Goal: Information Seeking & Learning: Find specific fact

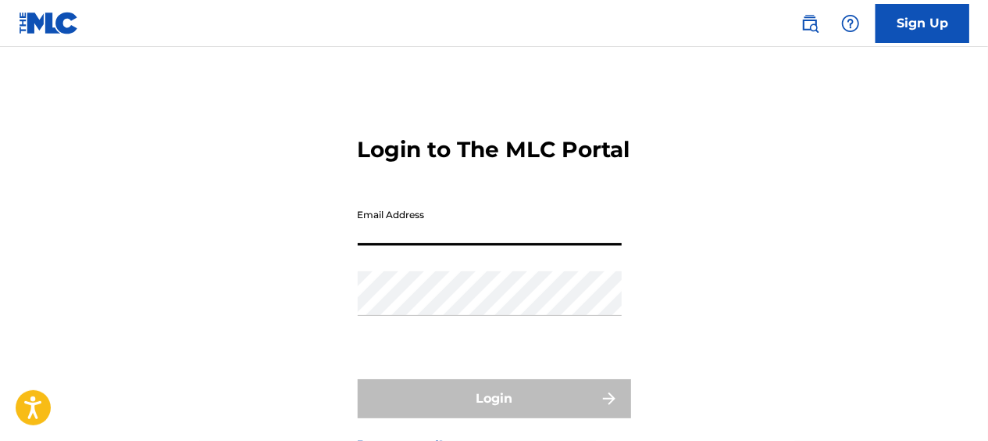
click at [359, 245] on input "Email Address" at bounding box center [490, 223] width 264 height 45
type input "[EMAIL_ADDRESS][DOMAIN_NAME]"
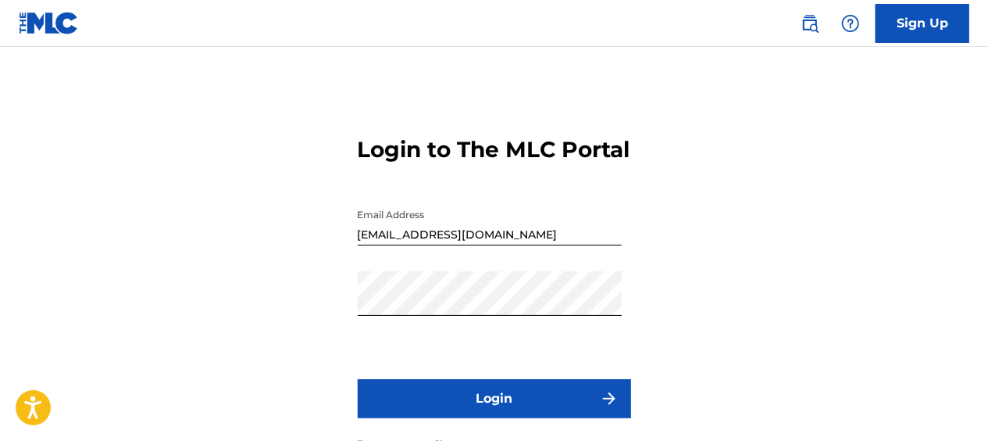
click at [502, 418] on button "Login" at bounding box center [494, 398] width 273 height 39
click at [911, 27] on link "Sign Up" at bounding box center [923, 23] width 94 height 39
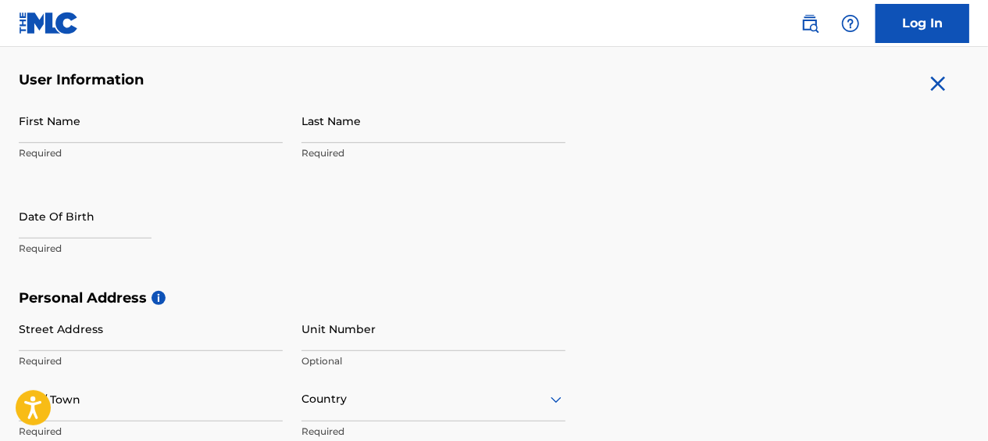
scroll to position [309, 0]
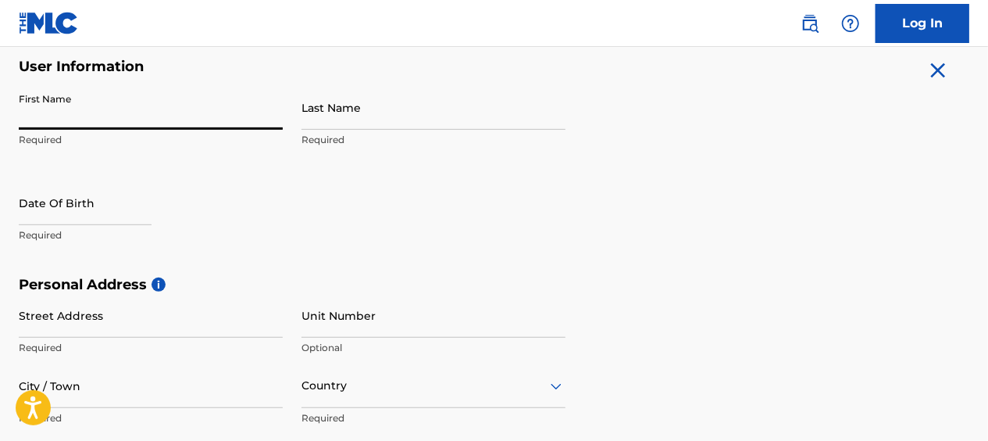
click at [20, 116] on input "First Name" at bounding box center [151, 107] width 264 height 45
type input "Kent"
type input "Brosser"
type input "[STREET_ADDRESS]"
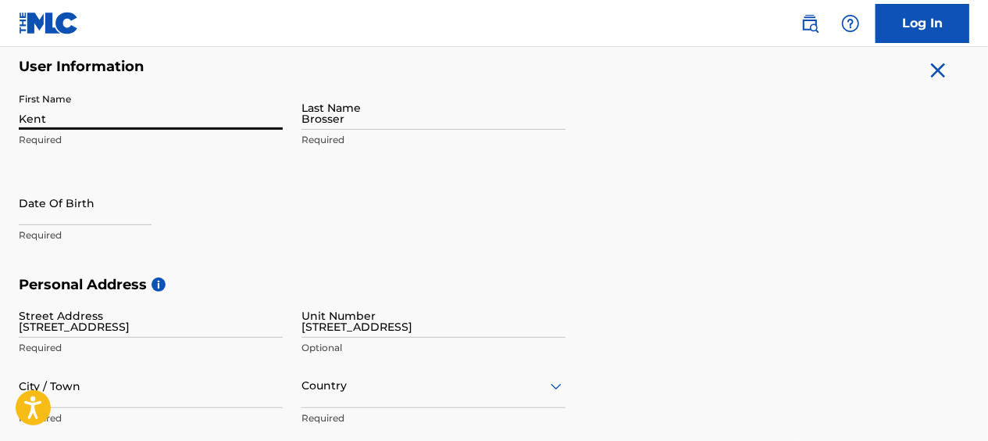
type input "[GEOGRAPHIC_DATA]"
type input "Vastra Gotaland"
type input "41268"
type input "46"
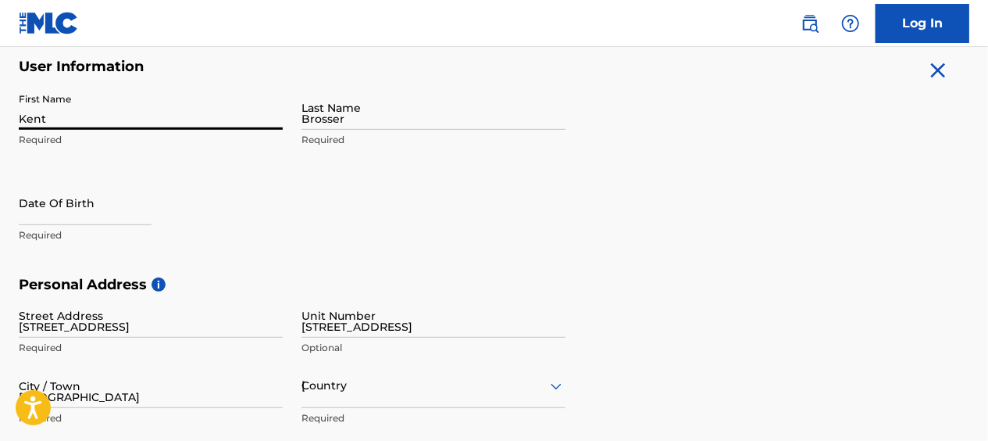
type input "046709730505"
type input "[EMAIL_ADDRESS][DOMAIN_NAME]"
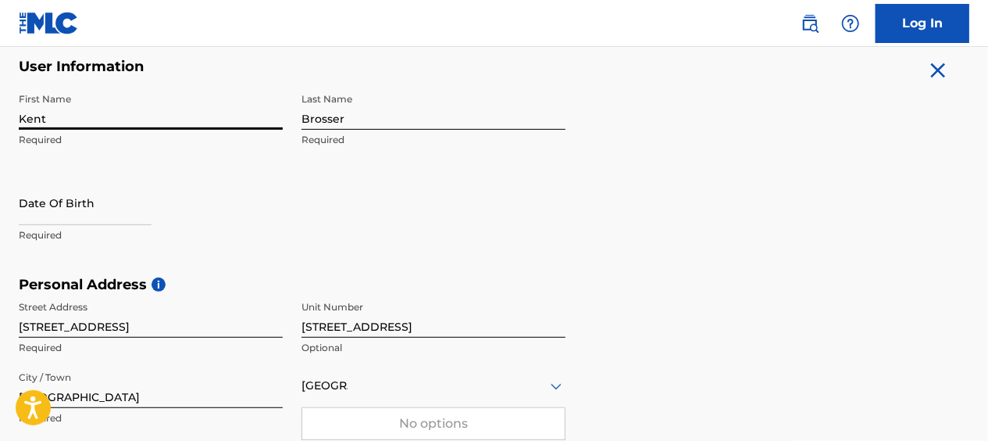
scroll to position [512, 0]
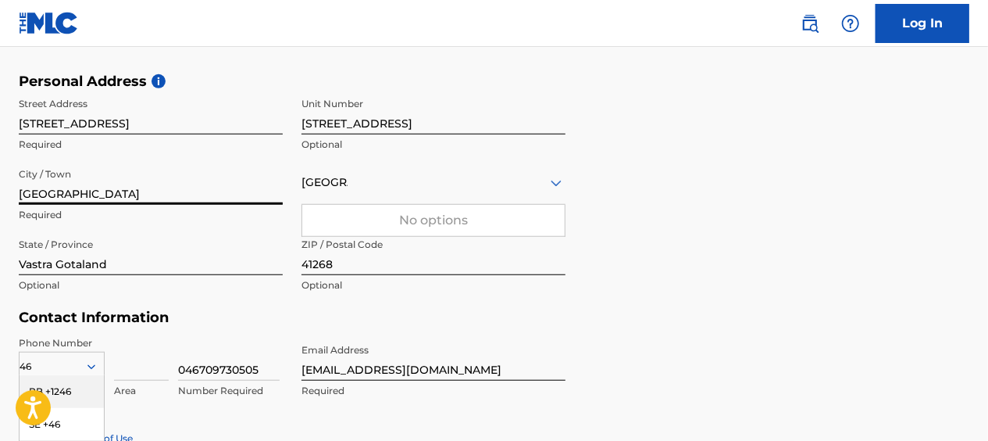
drag, startPoint x: 73, startPoint y: 192, endPoint x: 188, endPoint y: 192, distance: 114.8
click at [188, 192] on input "[GEOGRAPHIC_DATA]" at bounding box center [151, 182] width 264 height 45
click at [200, 175] on input "[GEOGRAPHIC_DATA]" at bounding box center [151, 182] width 264 height 45
type input "[GEOGRAPHIC_DATA]"
click at [682, 262] on div "Personal Address i Street Address [STREET_ADDRESS] Required [GEOGRAPHIC_DATA][S…" at bounding box center [494, 191] width 951 height 237
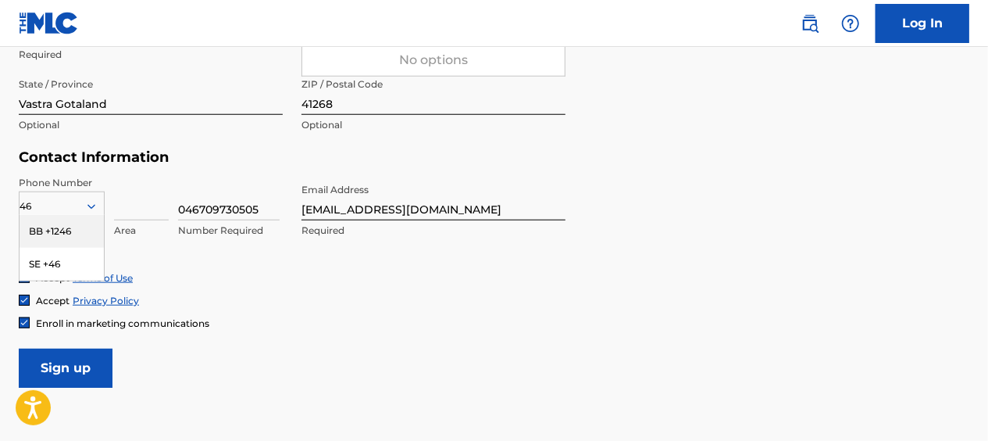
scroll to position [673, 0]
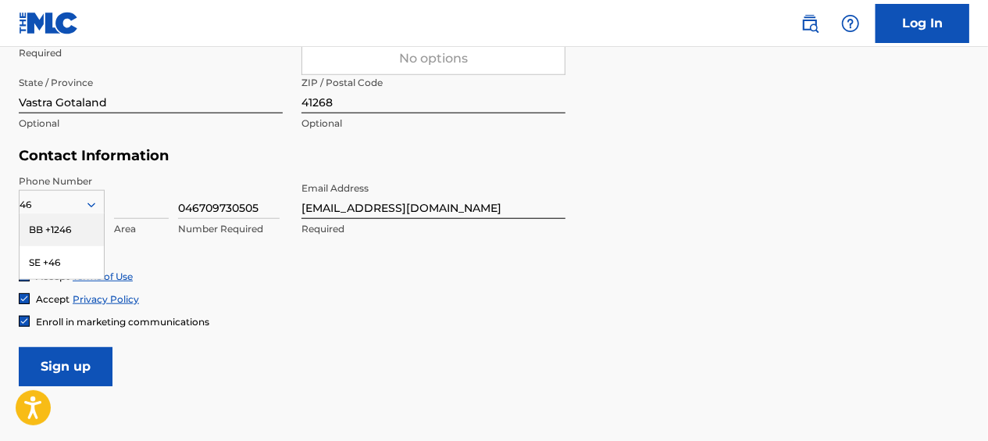
click at [294, 267] on div "Phone Number 46 BB +1246 SE +46 Country Required Area 046709730505 Number Requi…" at bounding box center [292, 221] width 547 height 95
click at [49, 263] on div "SE +46" at bounding box center [62, 262] width 84 height 33
drag, startPoint x: 185, startPoint y: 202, endPoint x: 202, endPoint y: 205, distance: 16.7
click at [202, 205] on input "046709730505" at bounding box center [229, 196] width 102 height 45
type input "0709730505"
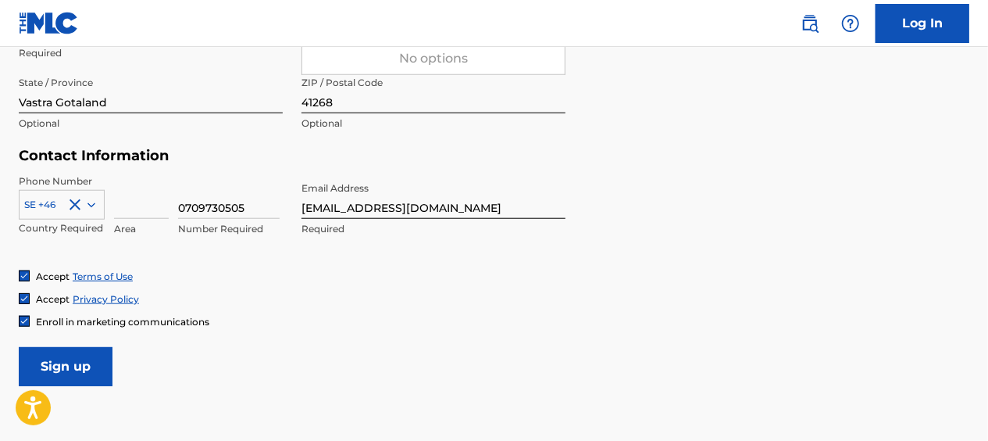
click at [250, 256] on div "Phone Number SE +46 Country Required Area 0709730505 Number Required Email Addr…" at bounding box center [292, 221] width 547 height 95
click at [55, 359] on input "Sign up" at bounding box center [66, 366] width 94 height 39
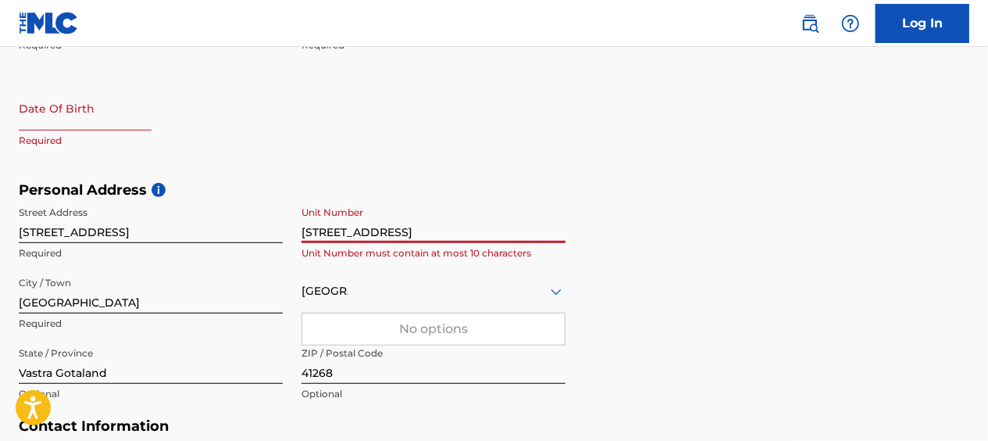
click at [314, 230] on input "[STREET_ADDRESS]" at bounding box center [434, 220] width 264 height 45
type input "[STREET_ADDRESS]"
click at [412, 286] on div "[GEOGRAPHIC_DATA]" at bounding box center [434, 291] width 264 height 20
drag, startPoint x: 302, startPoint y: 228, endPoint x: 394, endPoint y: 233, distance: 92.3
click at [394, 233] on input "[STREET_ADDRESS]" at bounding box center [434, 220] width 264 height 45
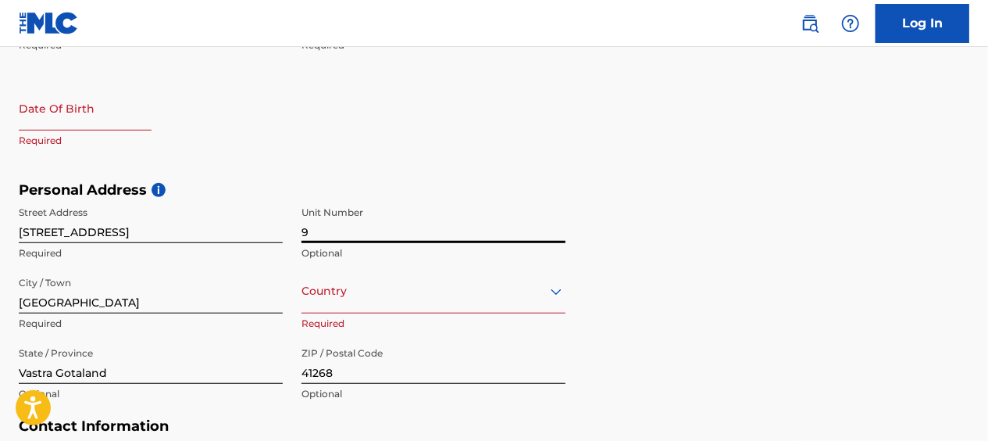
type input "9"
drag, startPoint x: 112, startPoint y: 232, endPoint x: 138, endPoint y: 228, distance: 26.1
click at [138, 228] on input "[STREET_ADDRESS]" at bounding box center [151, 220] width 264 height 45
type input "Påskbergsgatan"
click at [721, 269] on div "Personal Address i Street Address [GEOGRAPHIC_DATA] Unit Number 9 Optional City…" at bounding box center [494, 299] width 951 height 237
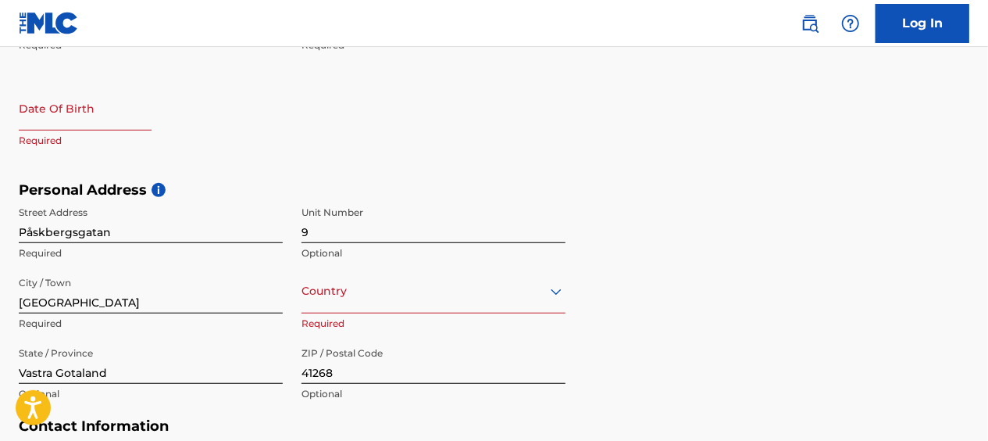
click at [298, 287] on div "Street Address [GEOGRAPHIC_DATA] Unit Number 9 Optional City / Town [GEOGRAPHIC…" at bounding box center [292, 303] width 547 height 211
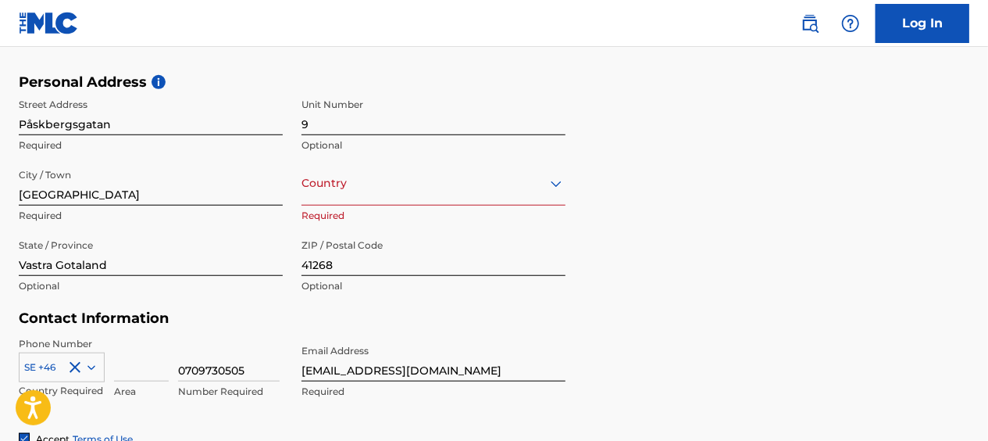
click at [317, 205] on div "Country" at bounding box center [434, 183] width 264 height 45
click at [311, 197] on div "Country" at bounding box center [434, 183] width 264 height 45
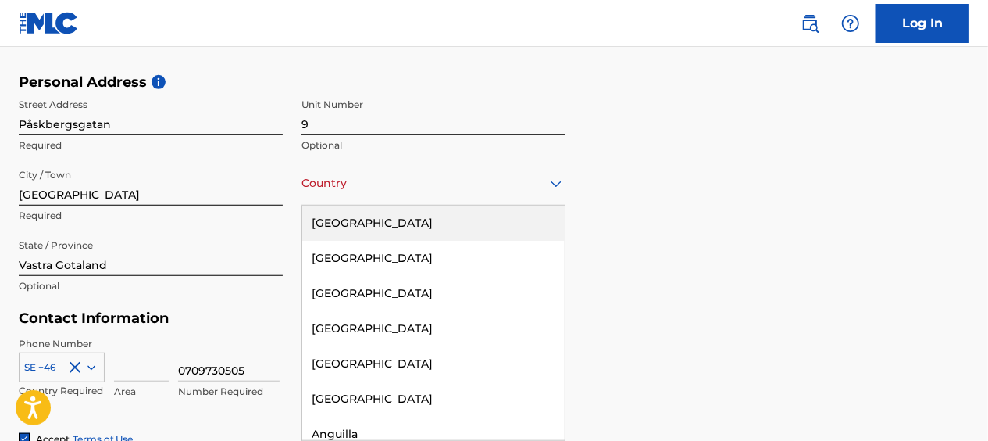
click at [305, 198] on div "Country" at bounding box center [434, 183] width 264 height 45
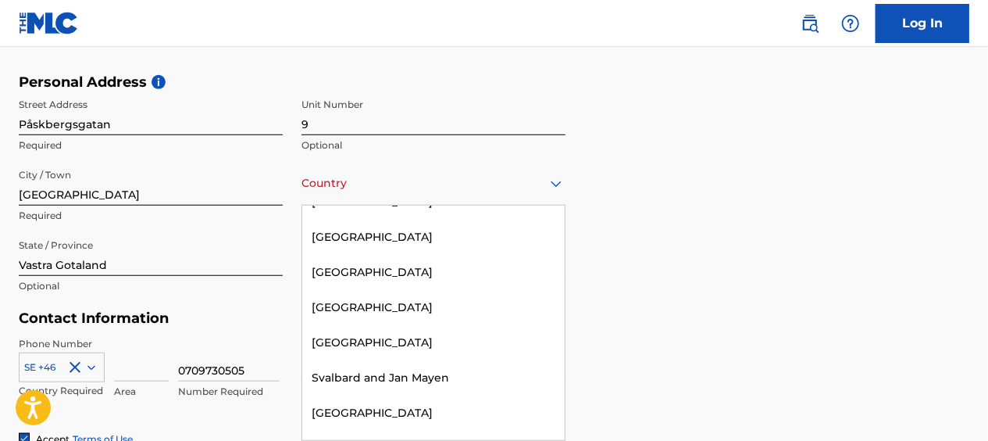
scroll to position [6613, 0]
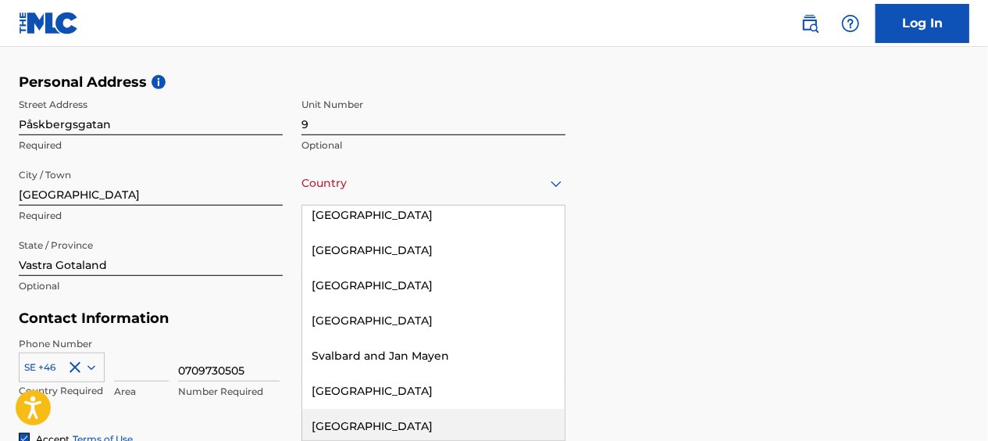
click at [322, 409] on div "[GEOGRAPHIC_DATA]" at bounding box center [433, 426] width 263 height 35
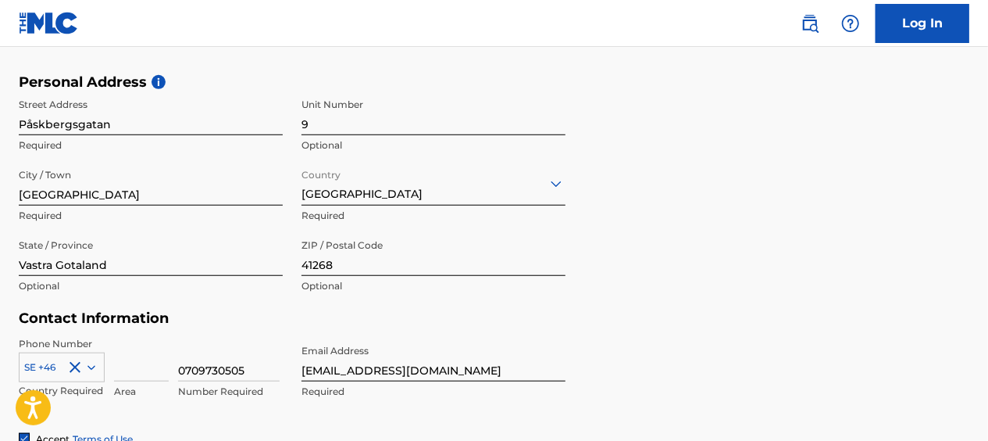
click at [708, 352] on form "User Information First Name [PERSON_NAME] Required Last Name Brosser Required D…" at bounding box center [494, 201] width 951 height 693
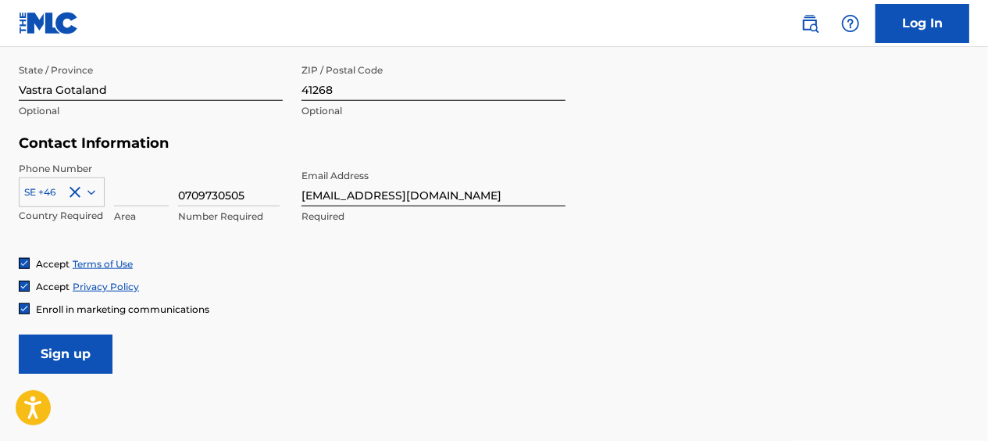
scroll to position [688, 0]
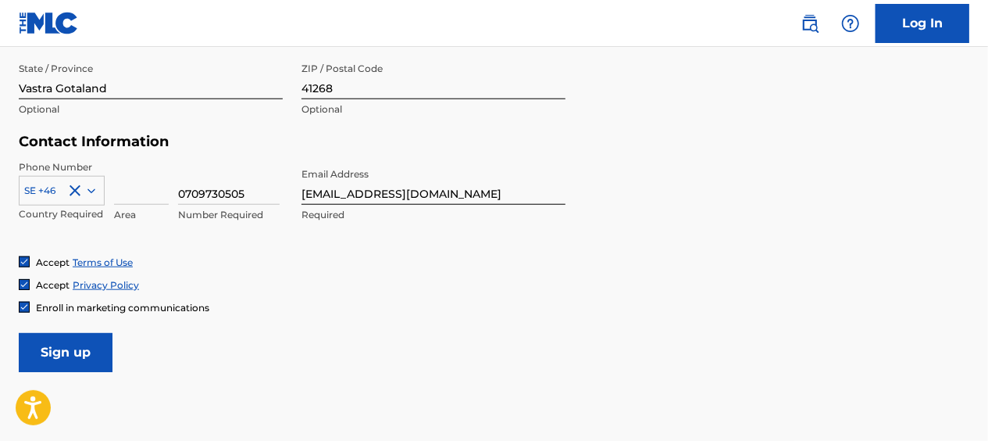
click at [64, 348] on input "Sign up" at bounding box center [66, 352] width 94 height 39
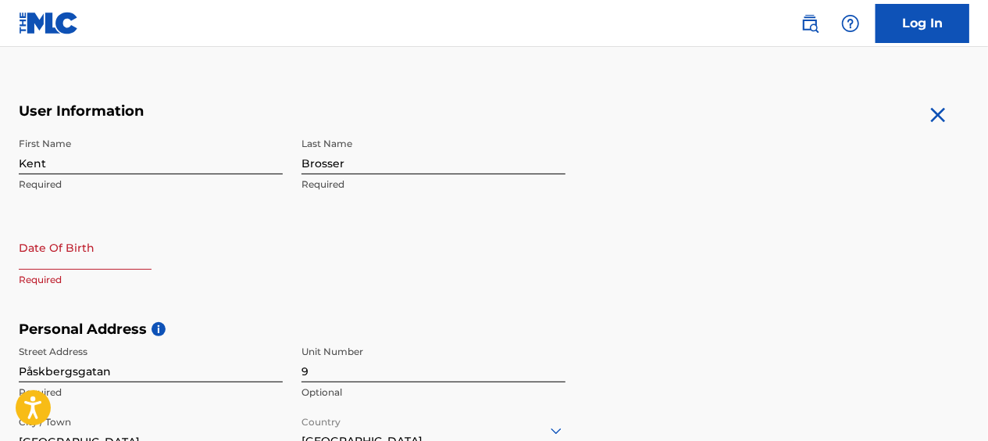
scroll to position [238, 0]
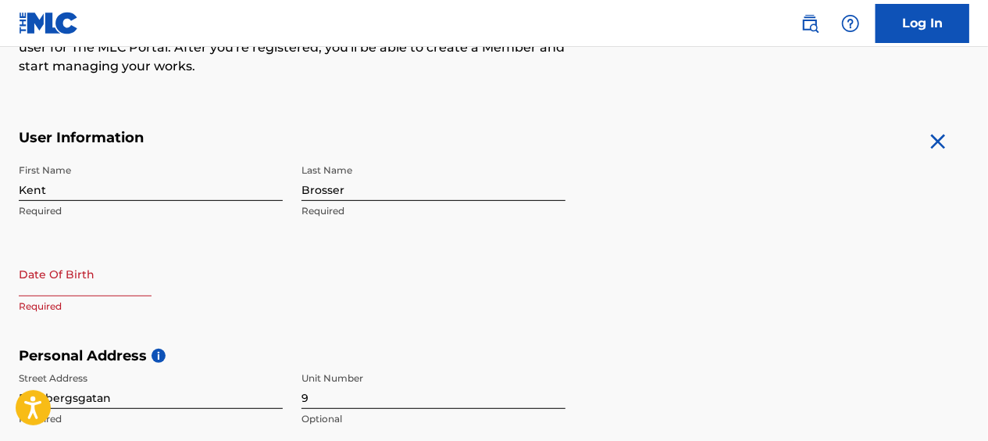
select select "7"
select select "2025"
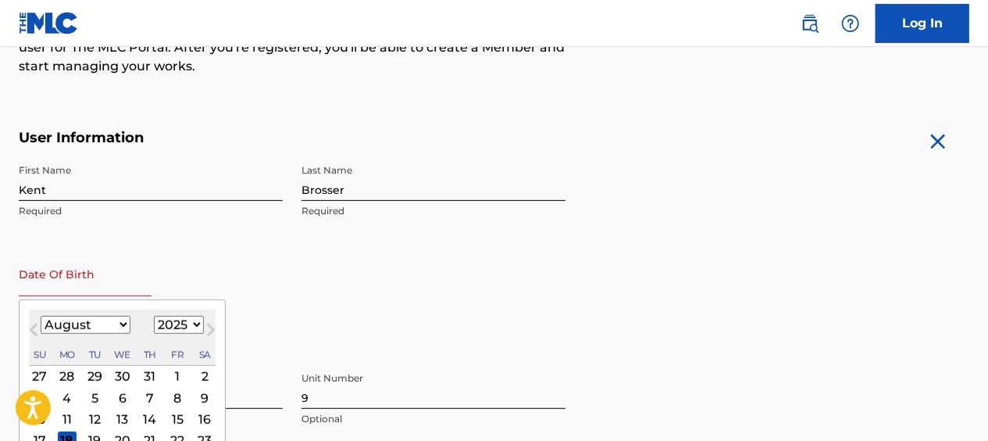
click at [29, 284] on input "text" at bounding box center [85, 274] width 133 height 45
click at [120, 323] on select "January February March April May June July August September October November De…" at bounding box center [86, 325] width 90 height 18
select select "8"
click at [41, 316] on select "January February March April May June July August September October November De…" at bounding box center [86, 325] width 90 height 18
click at [205, 395] on div "13" at bounding box center [204, 397] width 19 height 19
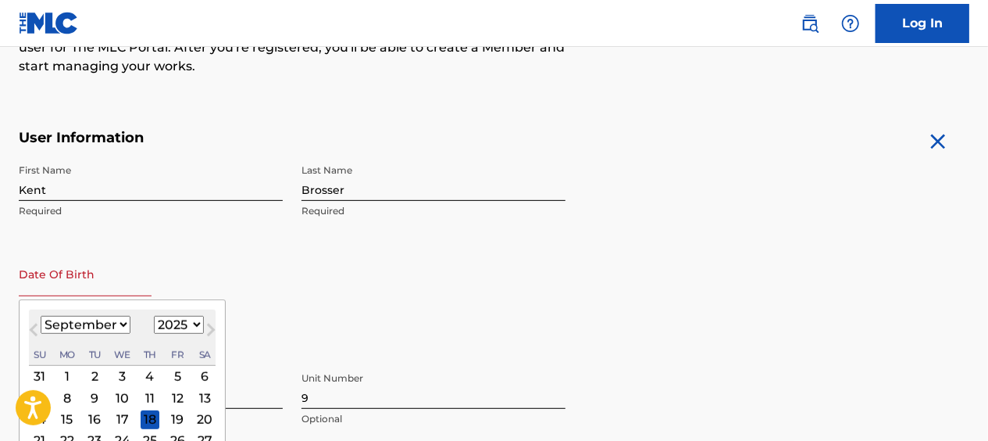
type input "[DATE]"
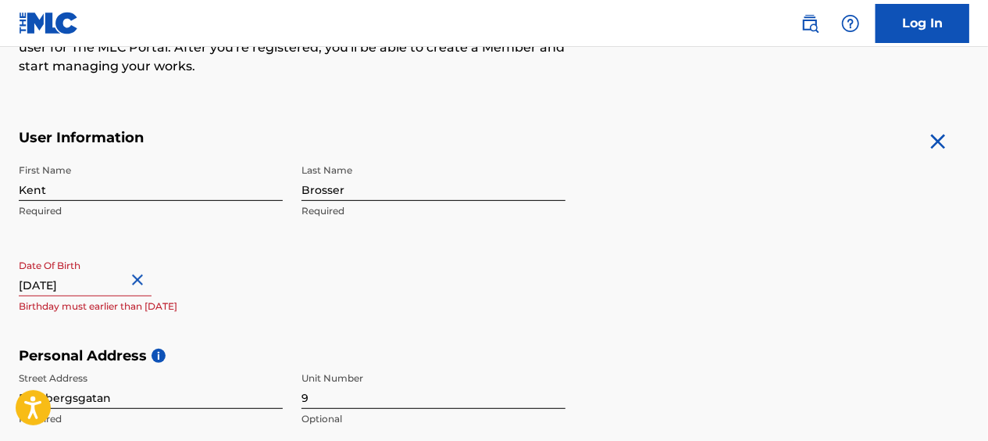
drag, startPoint x: 99, startPoint y: 280, endPoint x: 124, endPoint y: 283, distance: 25.1
click at [124, 283] on input "[DATE]" at bounding box center [85, 274] width 133 height 45
select select "8"
select select "2025"
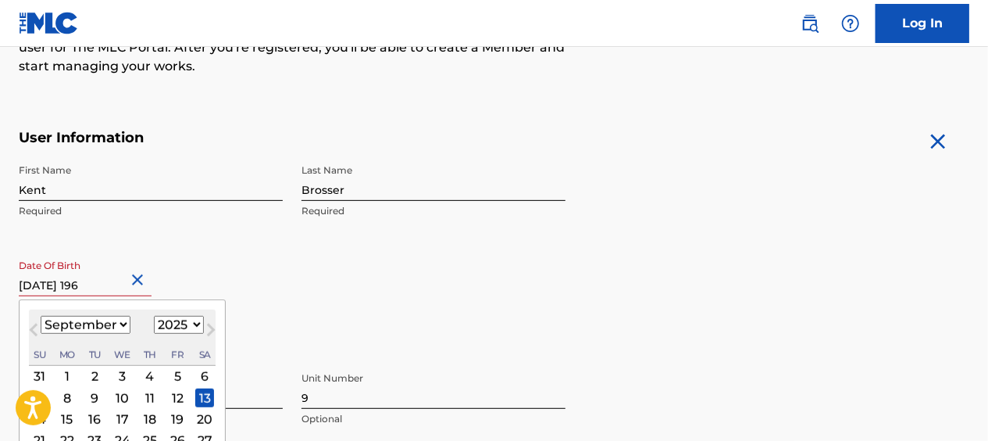
type input "[DATE]"
select select "1961"
type input "[DATE]"
click at [221, 270] on div "Date Of Birth [DEMOGRAPHIC_DATA] [DEMOGRAPHIC_DATA] Previous Month Next Month […" at bounding box center [151, 287] width 264 height 70
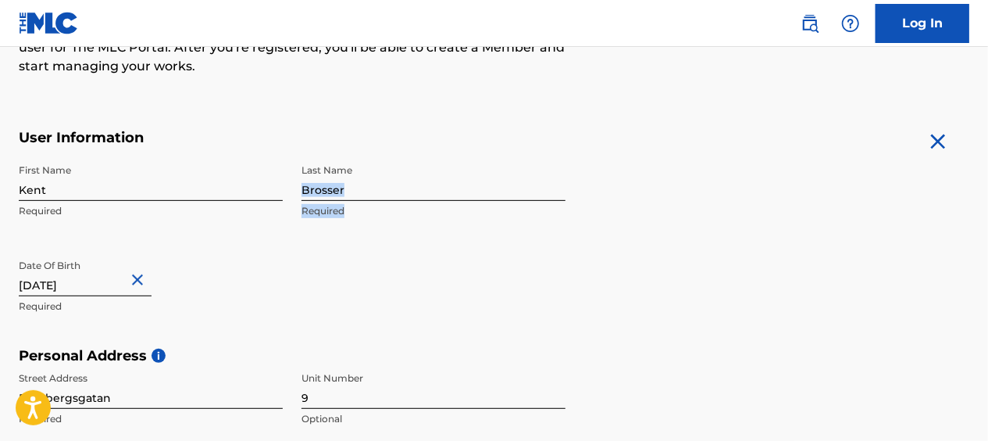
drag, startPoint x: 988, startPoint y: 192, endPoint x: 996, endPoint y: 270, distance: 78.6
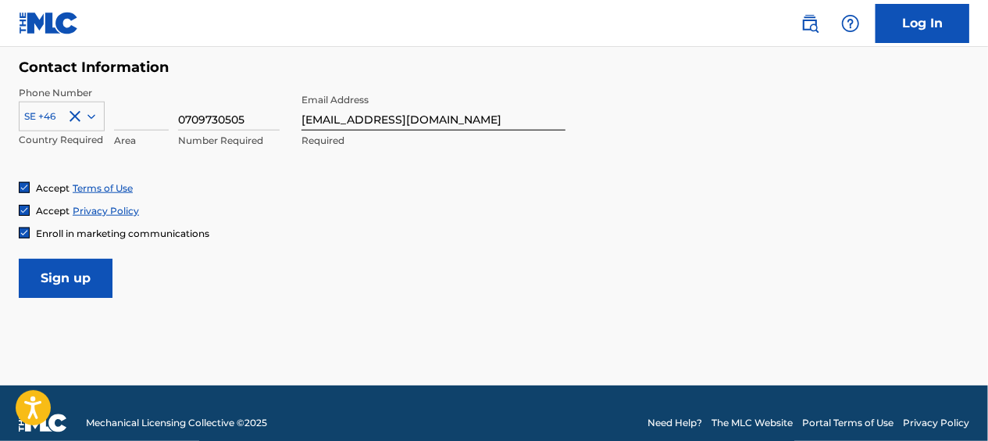
scroll to position [777, 0]
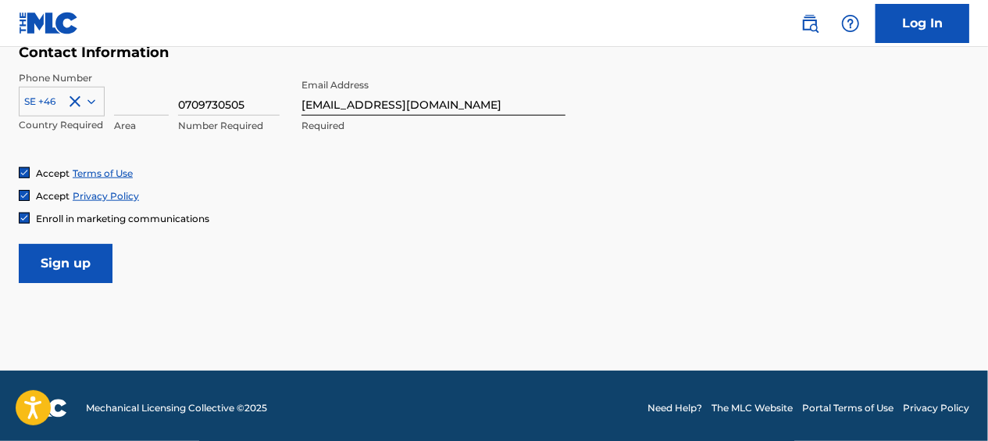
click at [53, 256] on input "Sign up" at bounding box center [66, 263] width 94 height 39
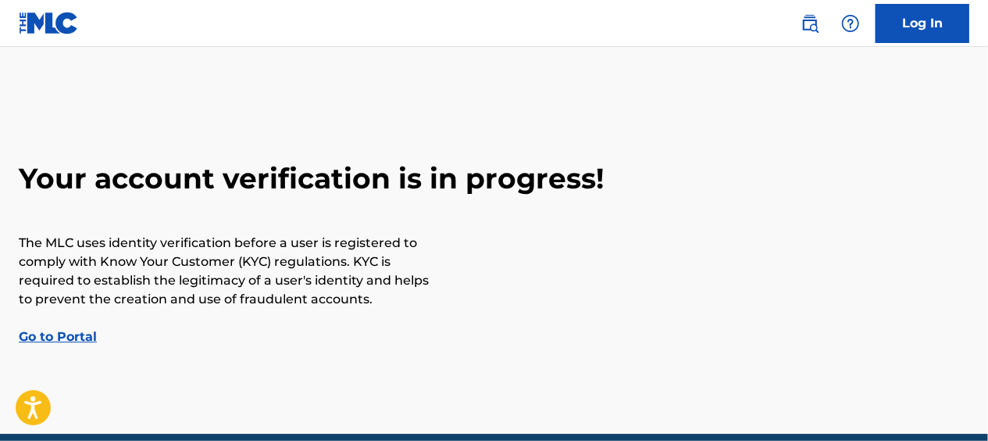
click at [64, 335] on link "Go to Portal" at bounding box center [58, 336] width 78 height 15
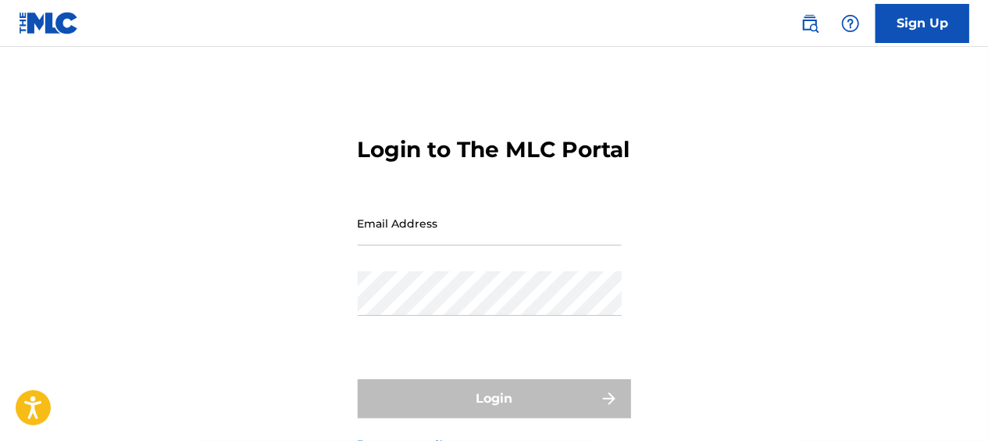
type input "[EMAIL_ADDRESS][DOMAIN_NAME]"
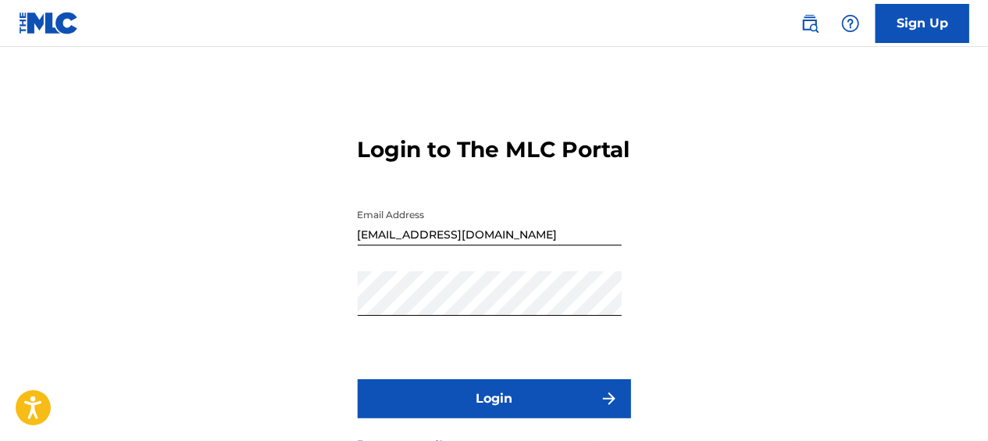
click at [493, 383] on form "Login to The MLC Portal Email Address [EMAIL_ADDRESS][DOMAIN_NAME] Password Log…" at bounding box center [494, 281] width 273 height 390
click at [498, 418] on button "Login" at bounding box center [494, 398] width 273 height 39
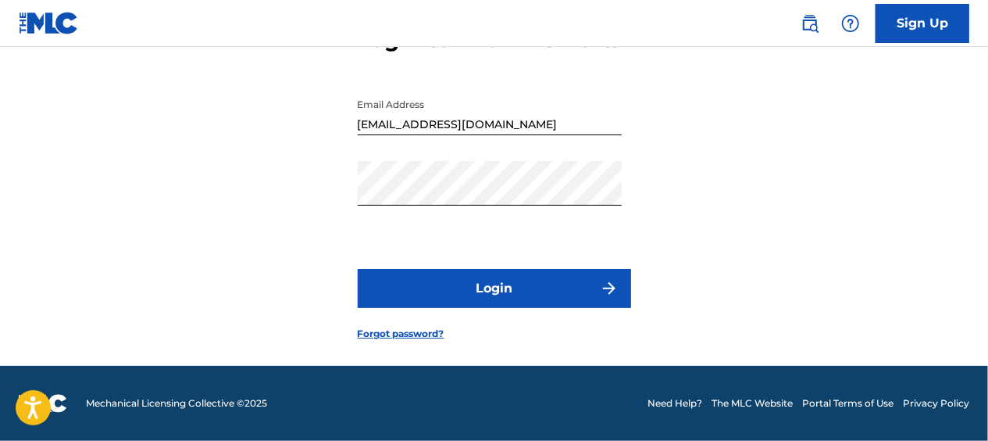
scroll to position [122, 0]
click at [398, 341] on link "Forgot password?" at bounding box center [401, 334] width 87 height 14
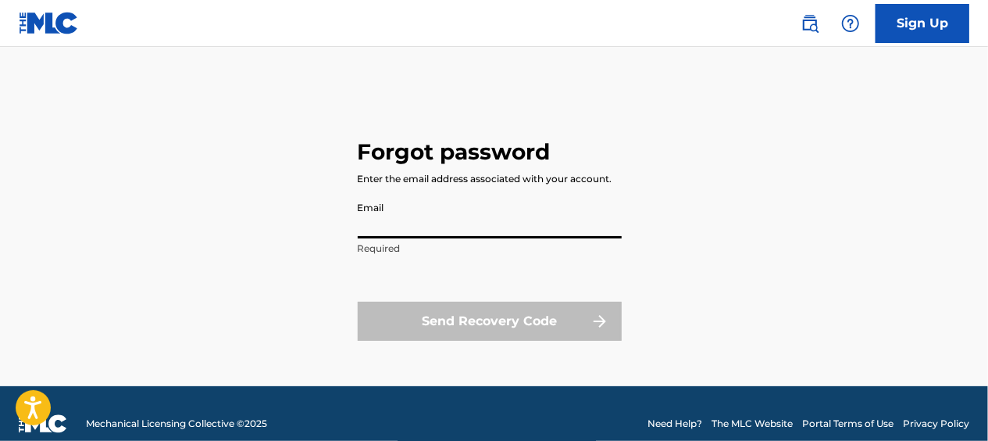
click at [360, 229] on input "Email" at bounding box center [490, 216] width 264 height 45
type input "[EMAIL_ADDRESS][DOMAIN_NAME]"
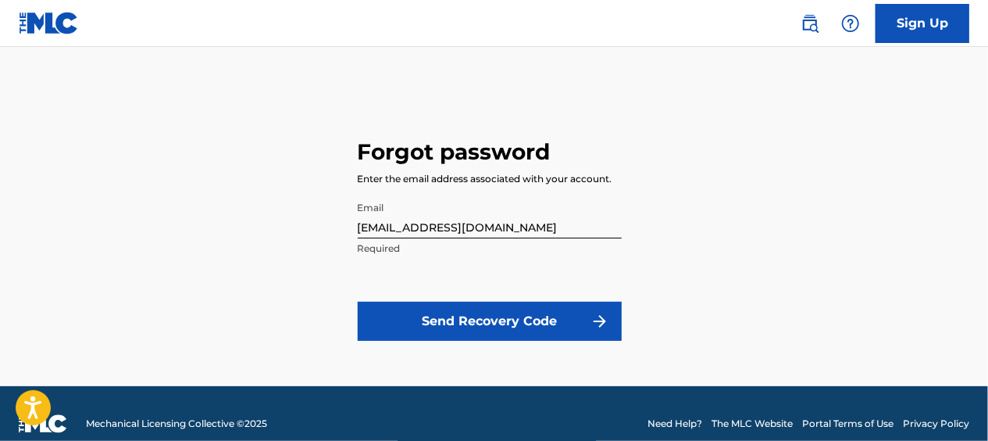
click at [498, 311] on button "Send Recovery Code" at bounding box center [490, 321] width 264 height 39
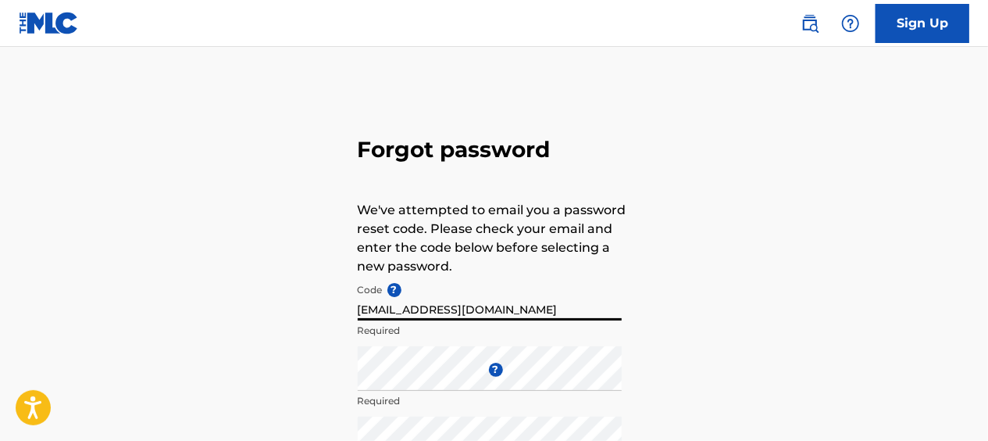
drag, startPoint x: 359, startPoint y: 308, endPoint x: 583, endPoint y: 313, distance: 223.5
click at [583, 313] on input "[EMAIL_ADDRESS][DOMAIN_NAME]" at bounding box center [490, 298] width 264 height 45
paste input "FP_5d2c1db2dd92970aa083519583a4"
type input "FP_5d2c1db2dd92970aa083519583a4"
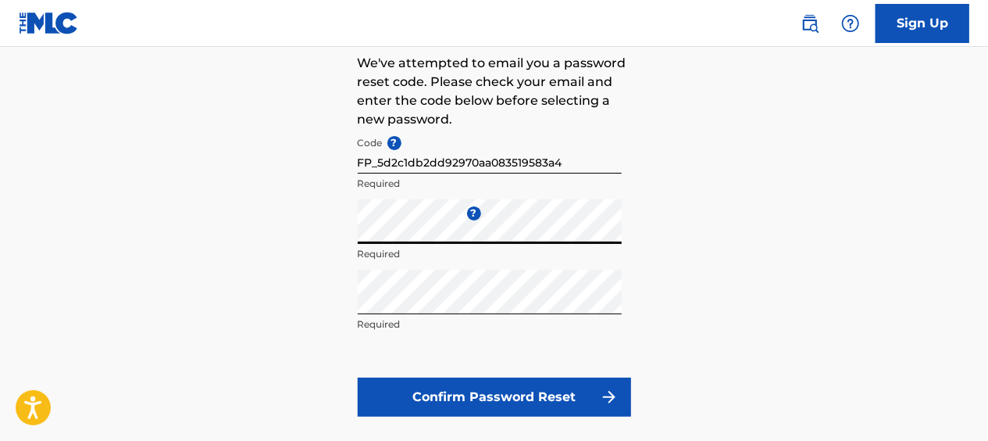
scroll to position [147, 0]
click at [687, 270] on div "Forgot password We've attempted to email you a password reset code. Please chec…" at bounding box center [494, 199] width 988 height 521
click at [515, 391] on button "Confirm Password Reset" at bounding box center [494, 396] width 273 height 39
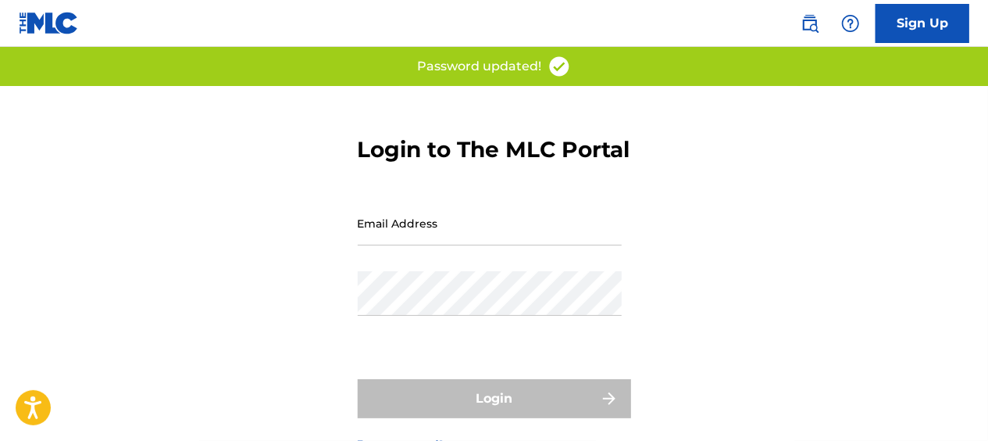
type input "[EMAIL_ADDRESS][DOMAIN_NAME]"
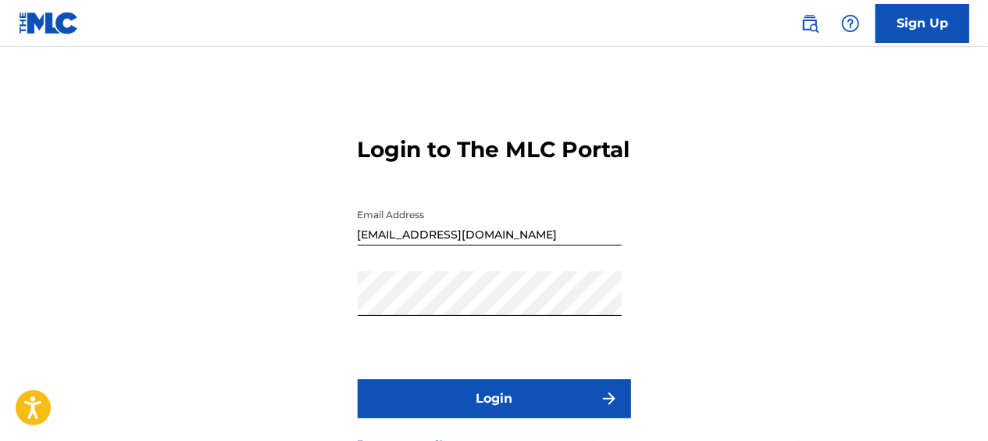
click at [488, 418] on button "Login" at bounding box center [494, 398] width 273 height 39
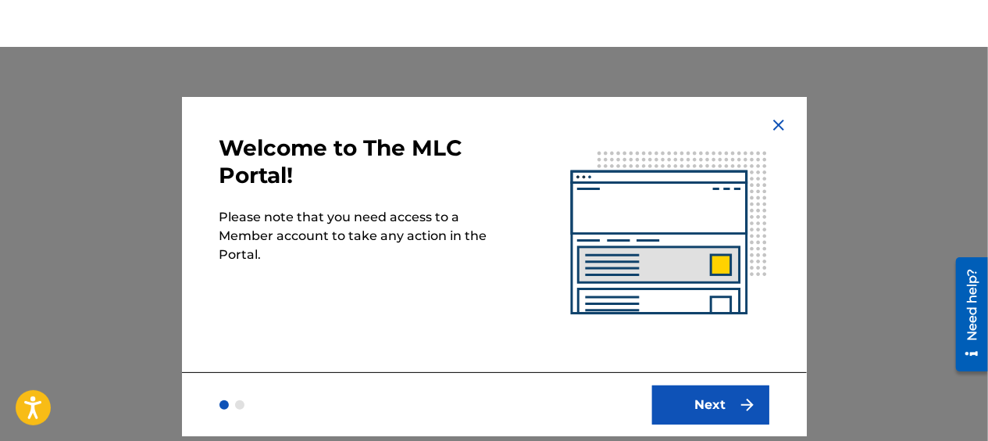
click at [713, 398] on button "Next" at bounding box center [710, 404] width 117 height 39
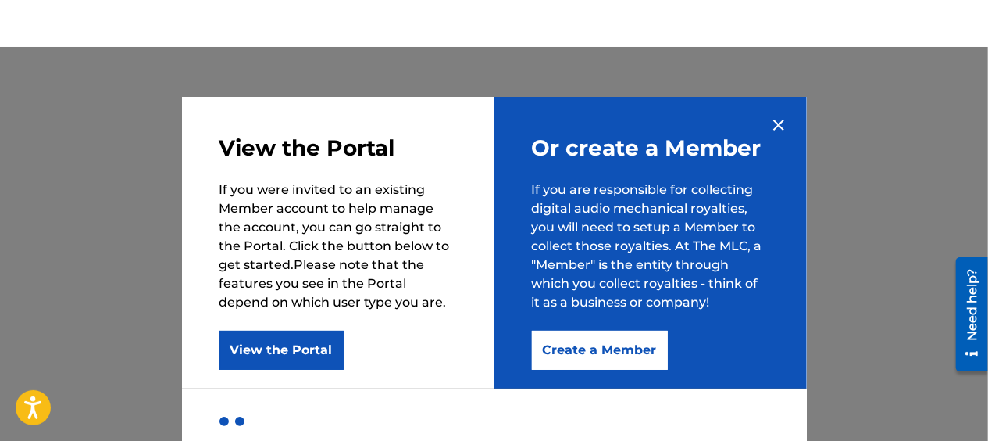
click at [291, 350] on button "View the Portal" at bounding box center [282, 349] width 124 height 39
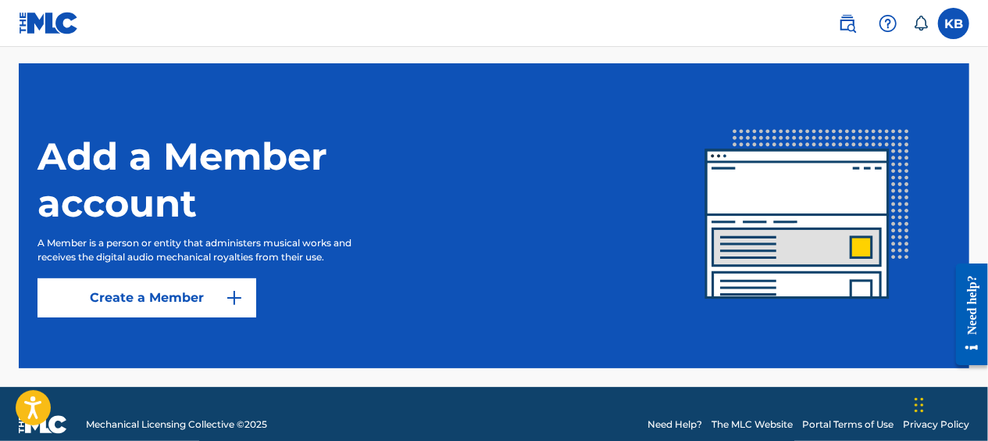
scroll to position [455, 0]
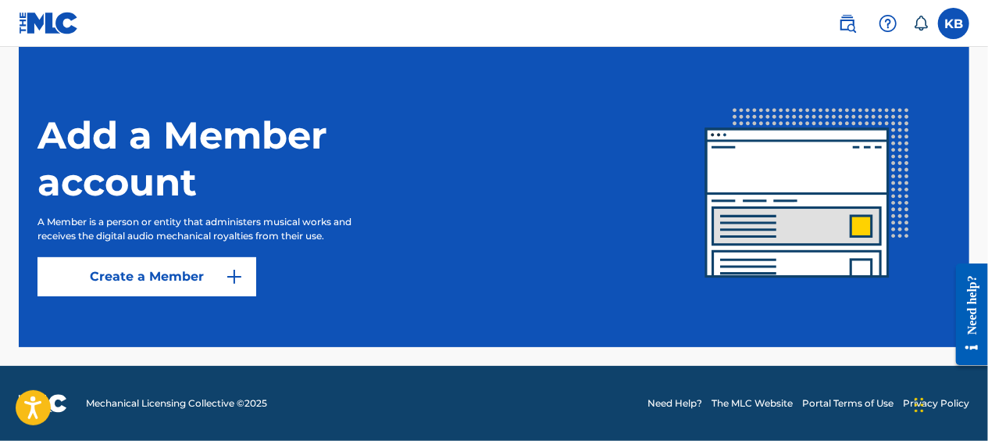
click at [152, 275] on button "Create a Member" at bounding box center [147, 276] width 219 height 39
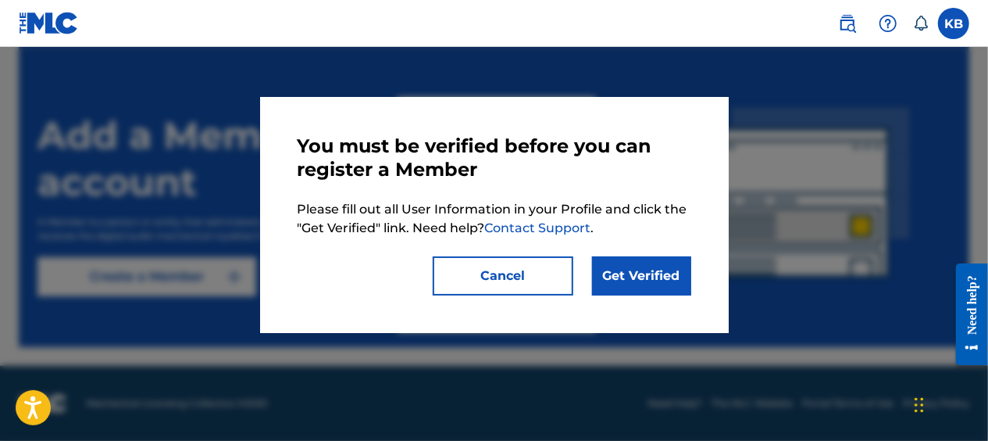
click at [635, 270] on link "Get Verified" at bounding box center [641, 275] width 99 height 39
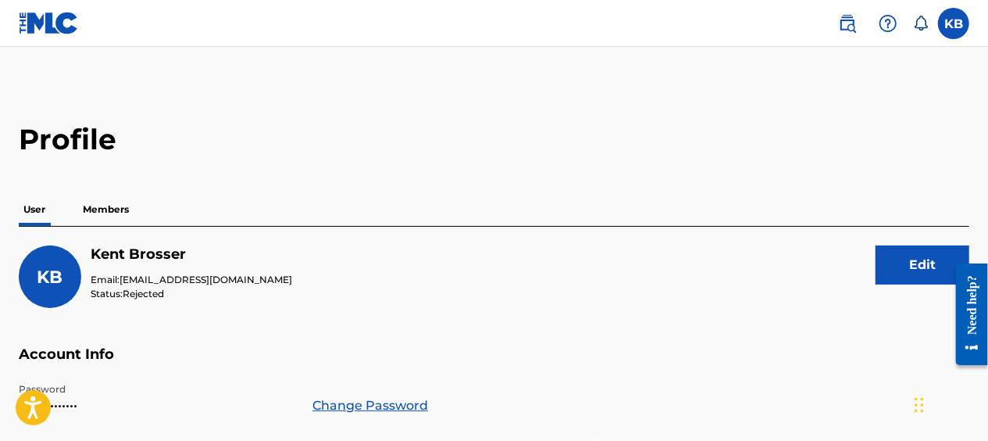
click at [918, 256] on button "Edit" at bounding box center [923, 264] width 94 height 39
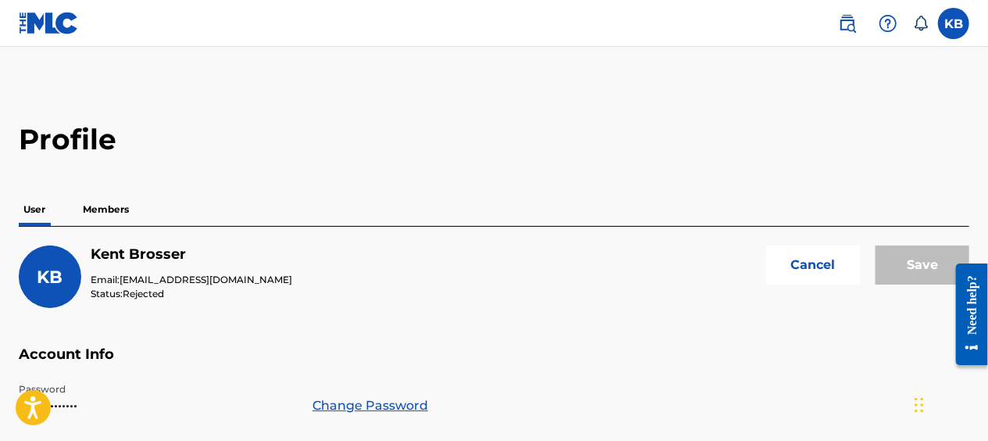
click at [100, 204] on p "Members" at bounding box center [105, 209] width 55 height 33
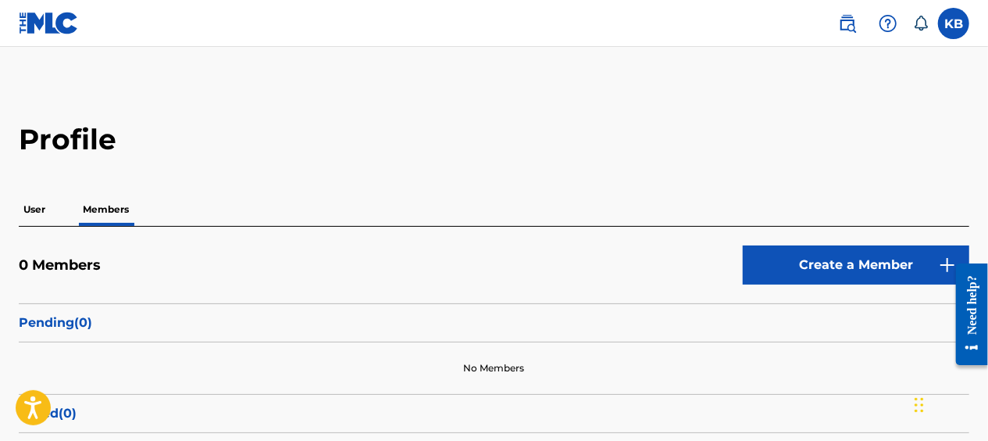
click at [852, 253] on button "Create a Member" at bounding box center [856, 264] width 227 height 39
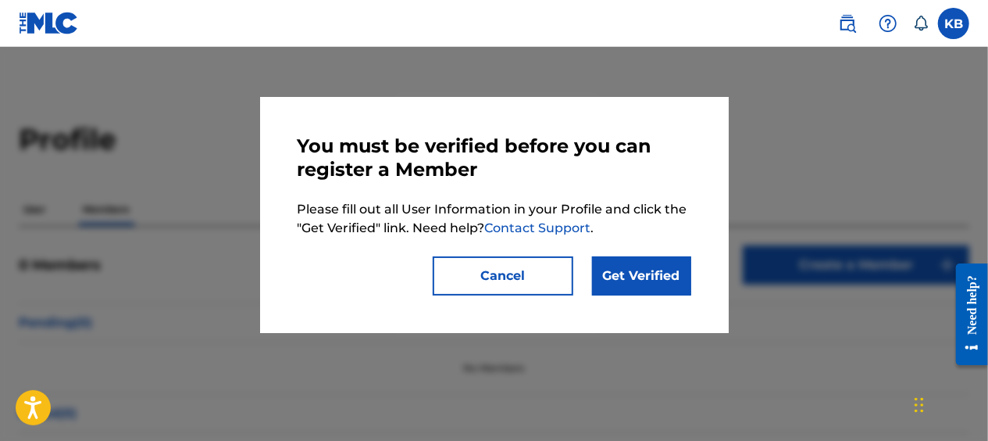
click at [618, 268] on link "Get Verified" at bounding box center [641, 275] width 99 height 39
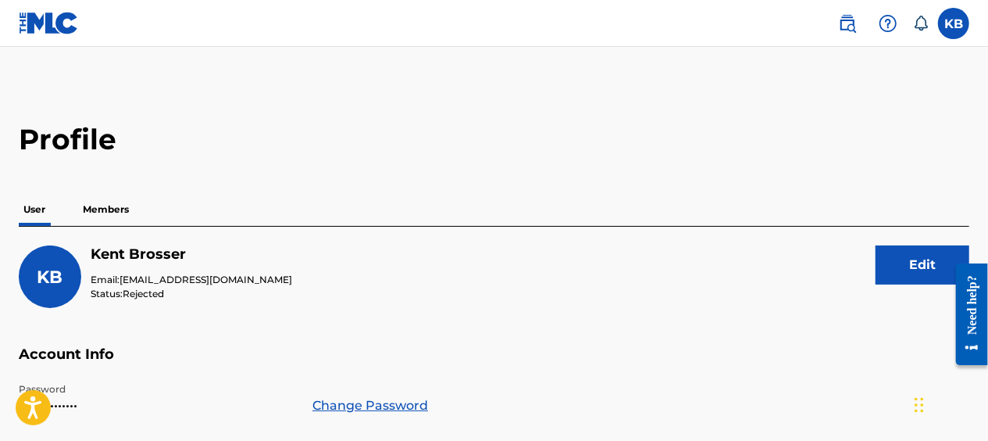
click at [105, 209] on p "Members" at bounding box center [105, 209] width 55 height 33
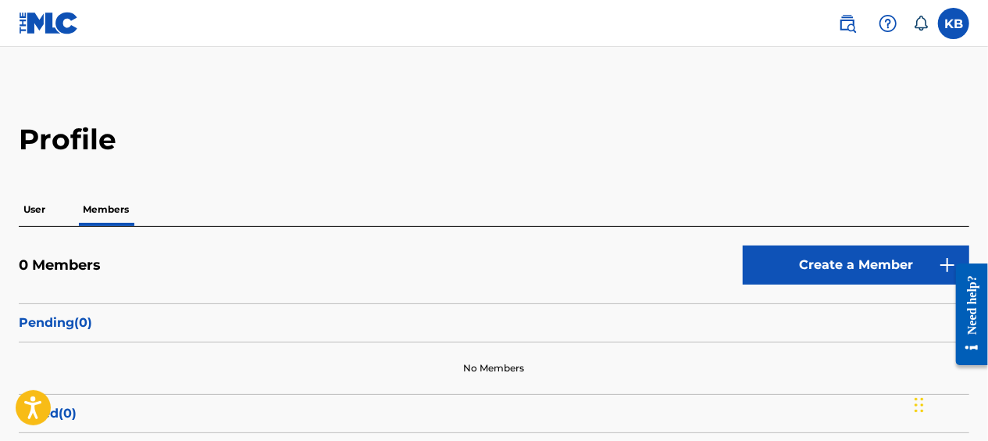
click at [851, 265] on button "Create a Member" at bounding box center [856, 264] width 227 height 39
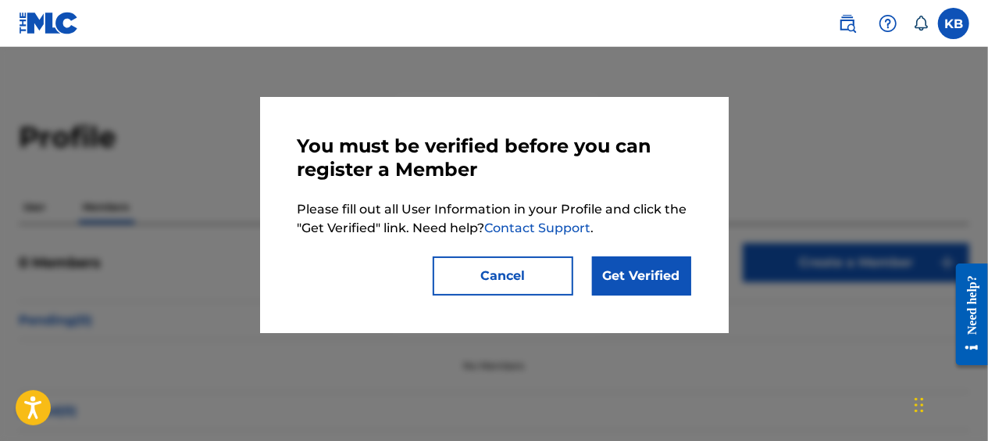
scroll to position [4, 0]
click at [780, 110] on div at bounding box center [494, 267] width 988 height 441
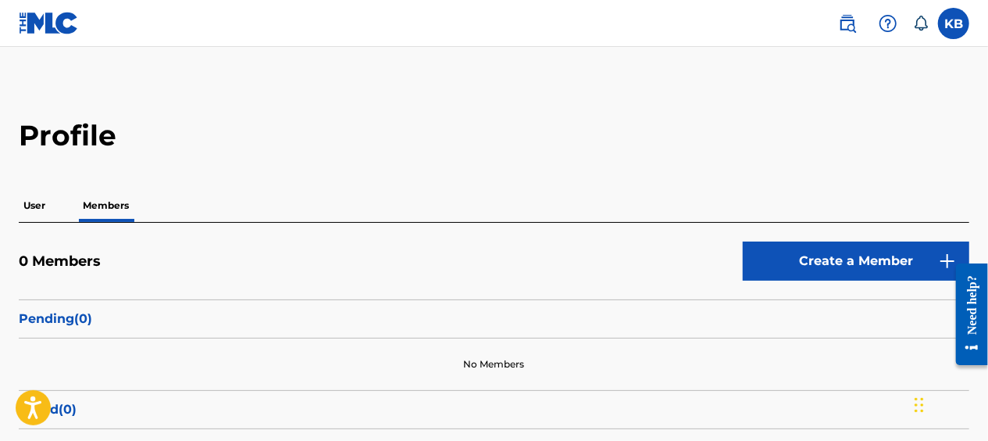
click at [952, 23] on label at bounding box center [953, 23] width 31 height 31
click at [954, 23] on input "KB Kent Brosser kentbrosser@hotmail.com Notification Preferences Profile Log out" at bounding box center [954, 23] width 0 height 0
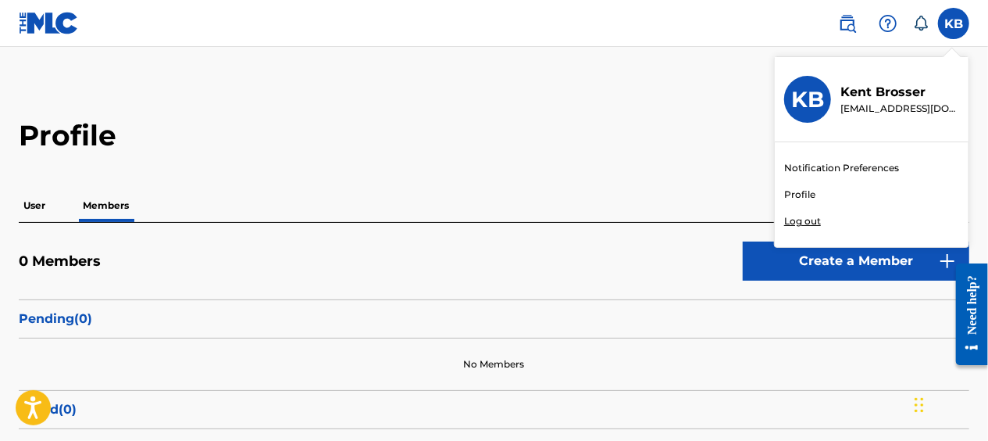
click at [812, 166] on link "Notification Preferences" at bounding box center [841, 168] width 115 height 14
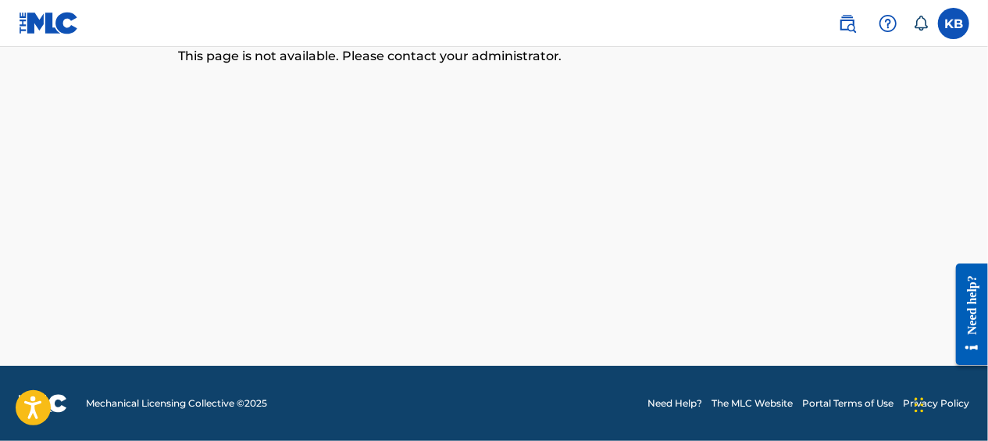
click at [845, 20] on img at bounding box center [847, 23] width 19 height 19
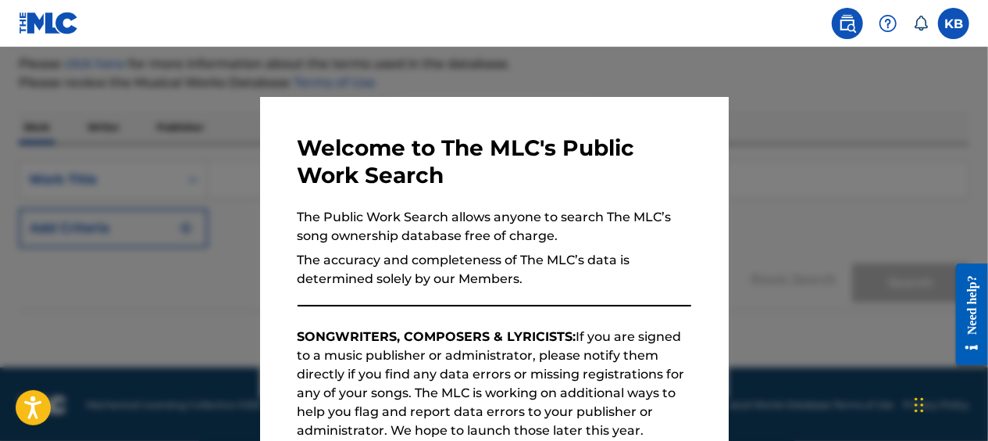
scroll to position [188, 0]
click at [173, 216] on div at bounding box center [494, 267] width 988 height 441
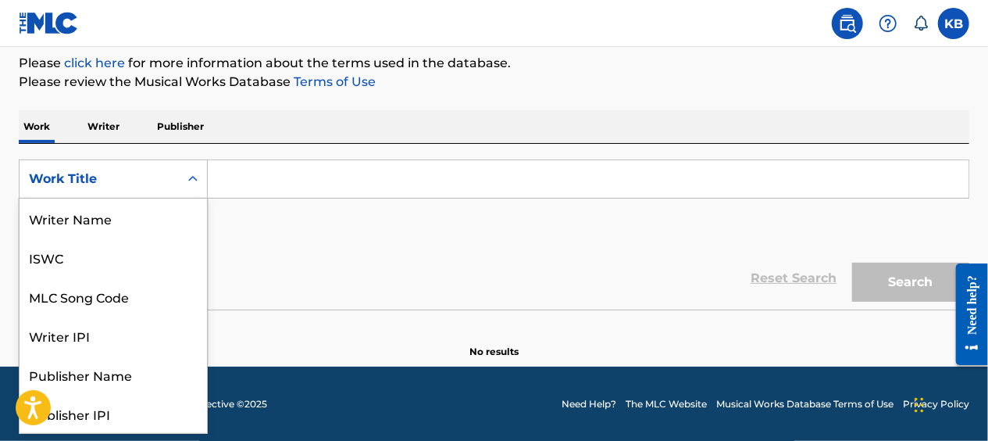
click at [190, 176] on icon "Search Form" at bounding box center [193, 179] width 16 height 16
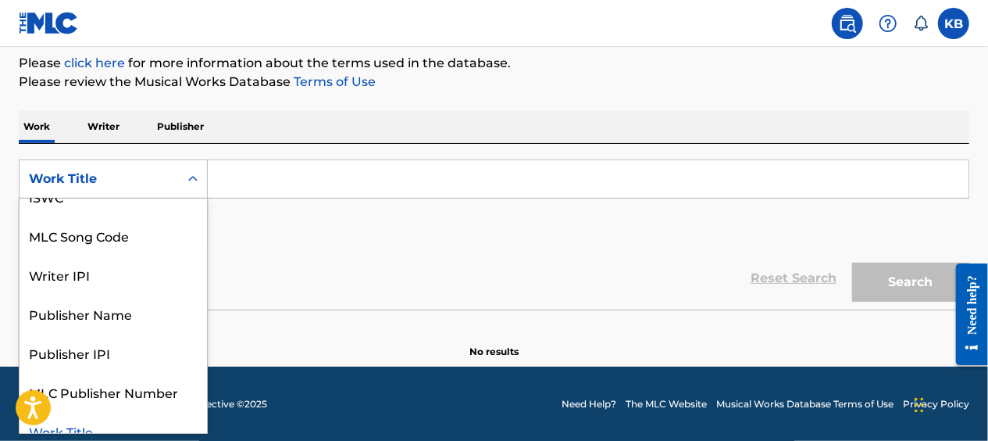
scroll to position [0, 0]
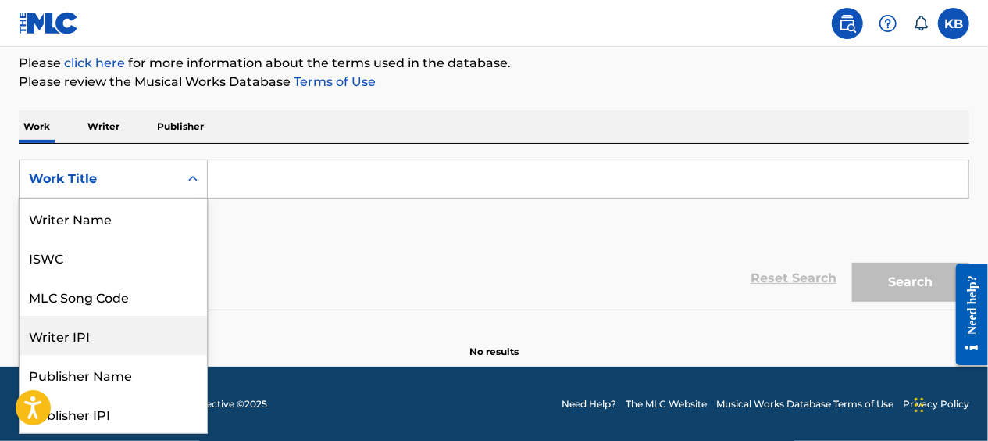
click at [46, 333] on div "Writer IPI" at bounding box center [114, 335] width 188 height 39
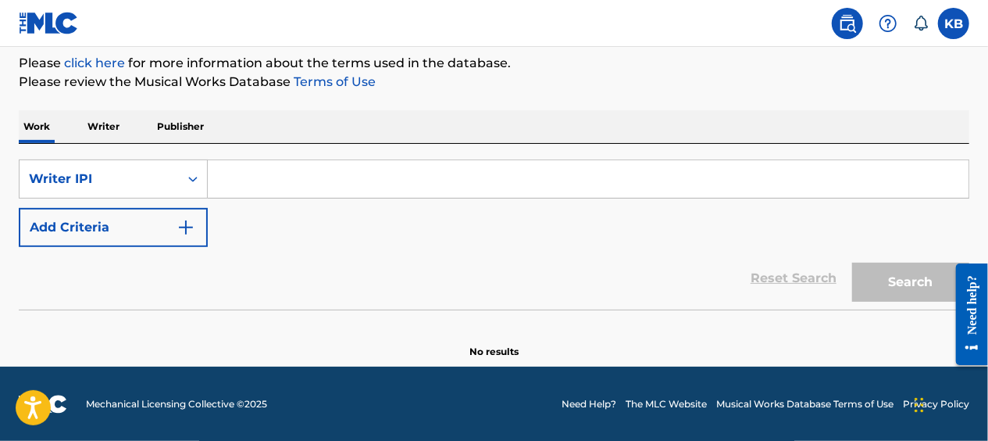
click at [187, 226] on img "Search Form" at bounding box center [186, 227] width 19 height 19
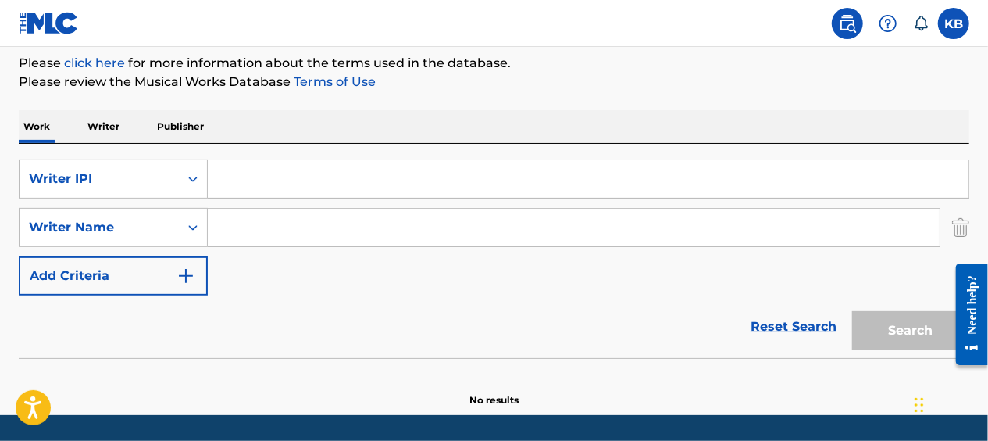
click at [186, 275] on img "Search Form" at bounding box center [186, 275] width 19 height 19
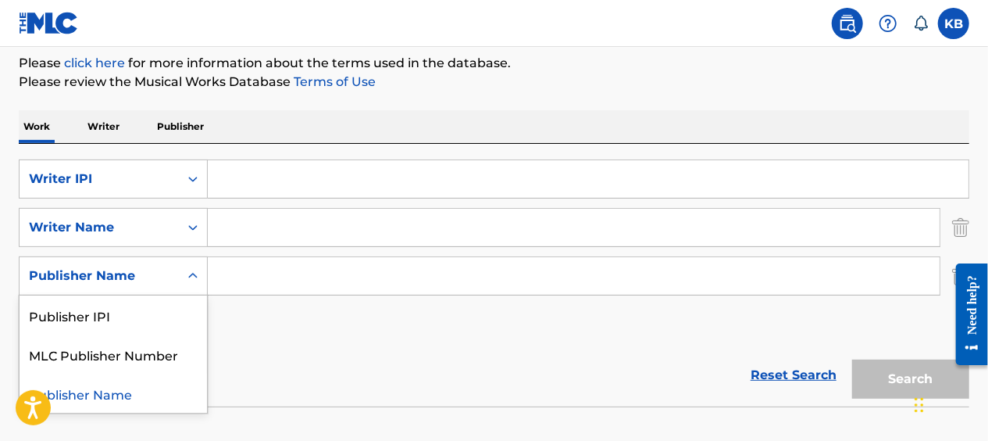
click at [192, 275] on icon "Search Form" at bounding box center [192, 275] width 9 height 5
click at [192, 275] on icon "Search Form" at bounding box center [193, 276] width 16 height 16
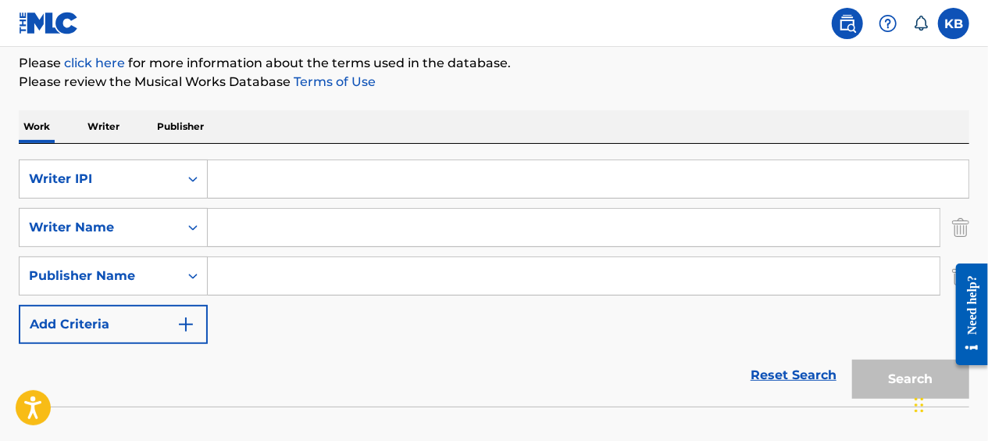
click at [109, 127] on p "Writer" at bounding box center [103, 126] width 41 height 33
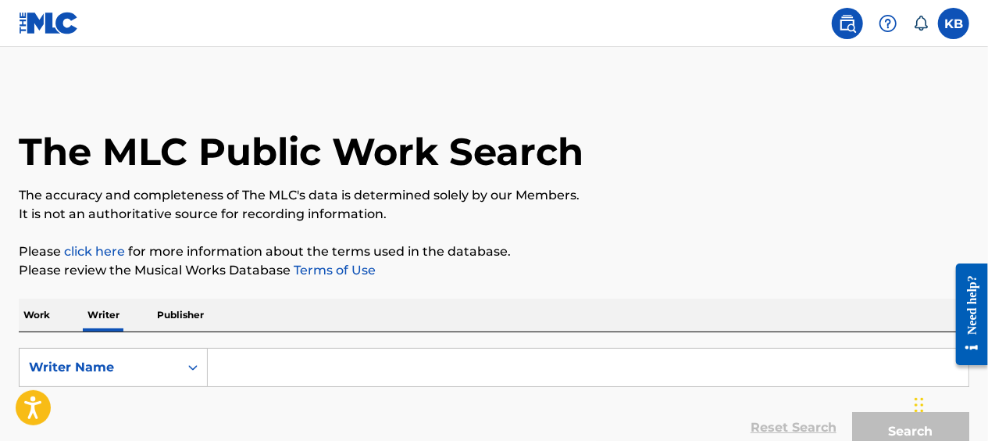
click at [177, 314] on p "Publisher" at bounding box center [180, 314] width 56 height 33
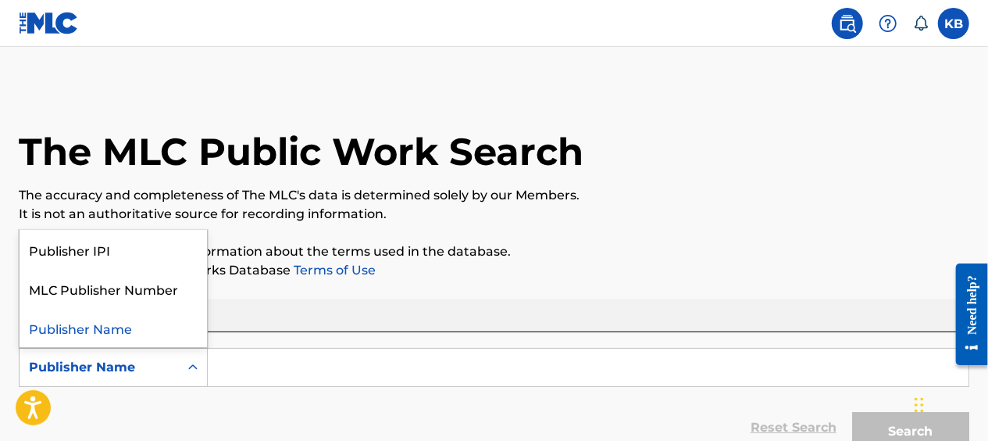
click at [195, 363] on icon "Search Form" at bounding box center [193, 367] width 16 height 16
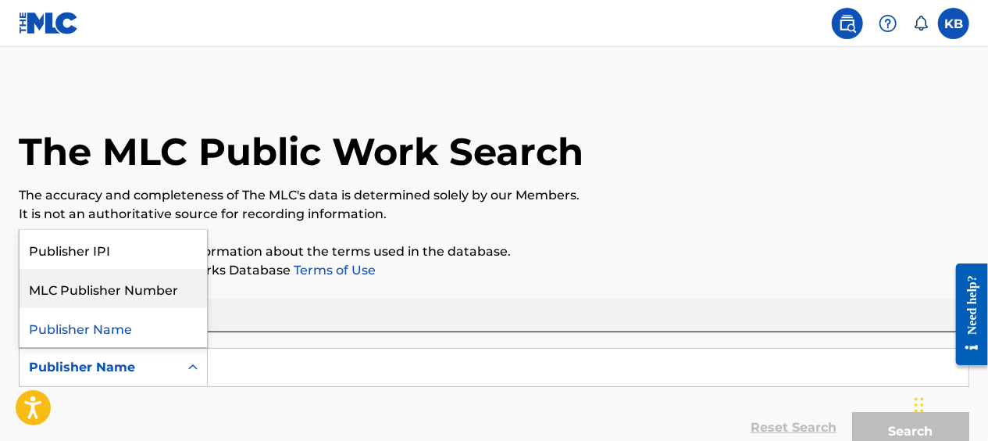
click at [180, 284] on div "MLC Publisher Number" at bounding box center [114, 288] width 188 height 39
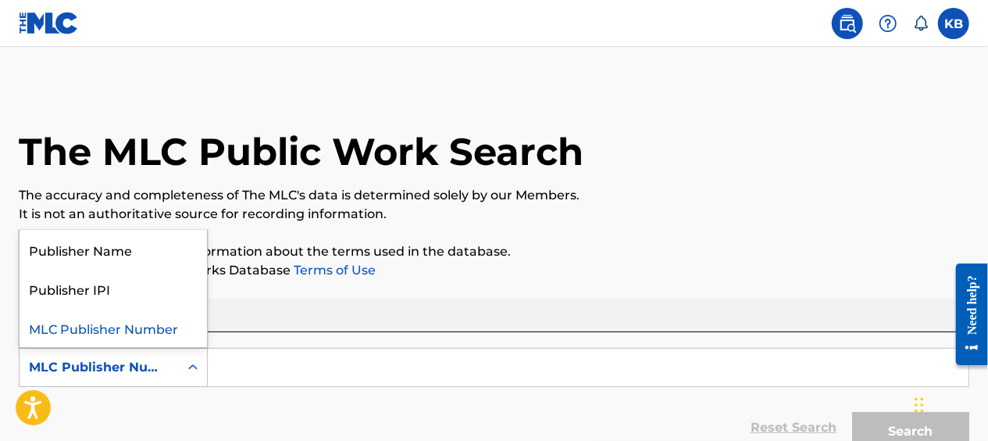
click at [194, 364] on icon "Search Form" at bounding box center [193, 367] width 16 height 16
click at [120, 251] on div "Publisher Name" at bounding box center [114, 249] width 188 height 39
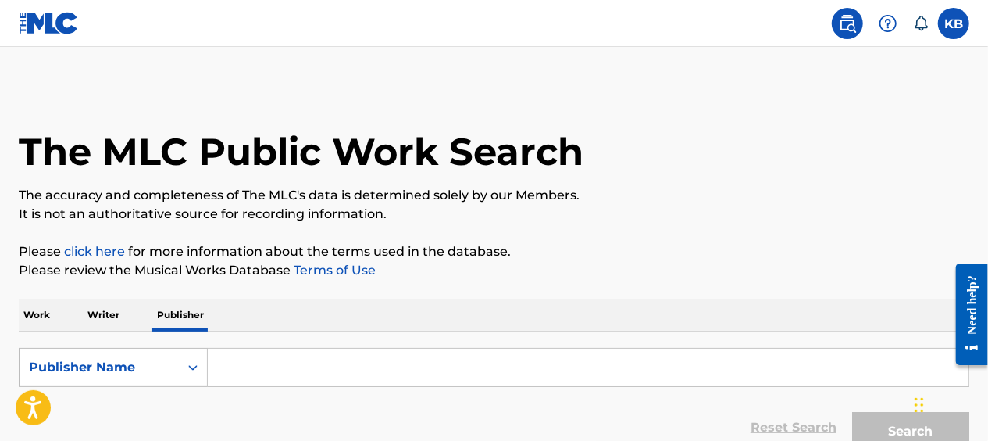
click at [238, 370] on input "Search Form" at bounding box center [588, 367] width 761 height 38
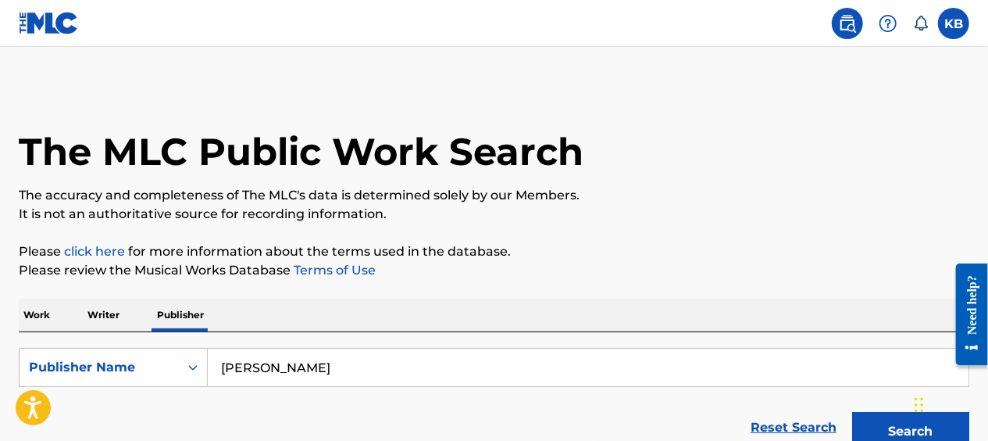
type input "Kent Georg Brosser"
click at [105, 314] on p "Writer" at bounding box center [103, 314] width 41 height 33
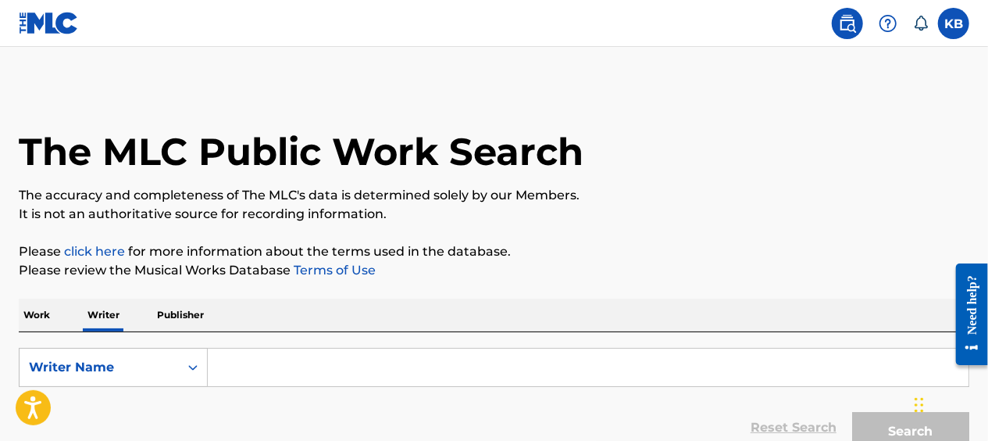
click at [227, 363] on input "Search Form" at bounding box center [588, 367] width 761 height 38
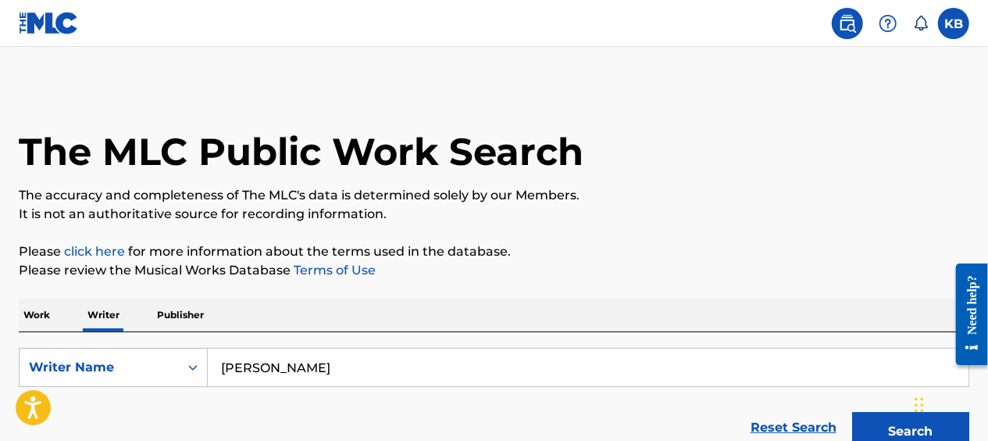
type input "Kent Georg Brosser"
click at [35, 305] on p "Work" at bounding box center [37, 314] width 36 height 33
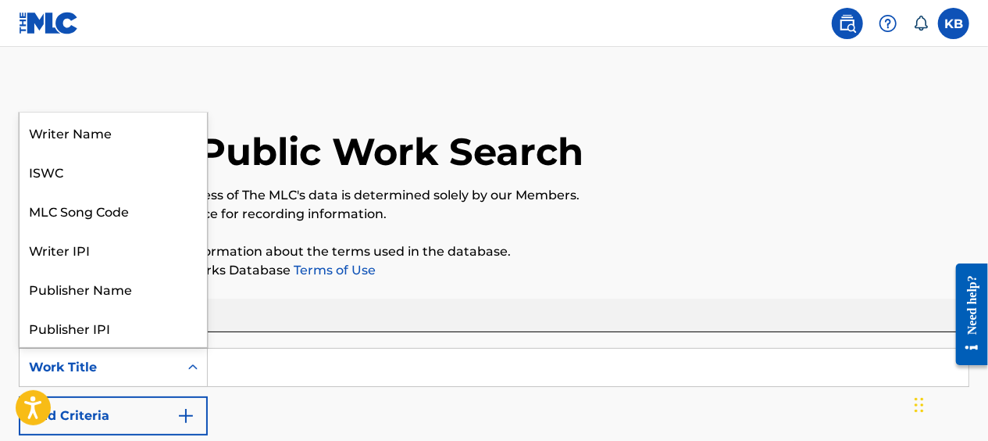
scroll to position [78, 0]
click at [191, 367] on icon "Search Form" at bounding box center [192, 366] width 9 height 5
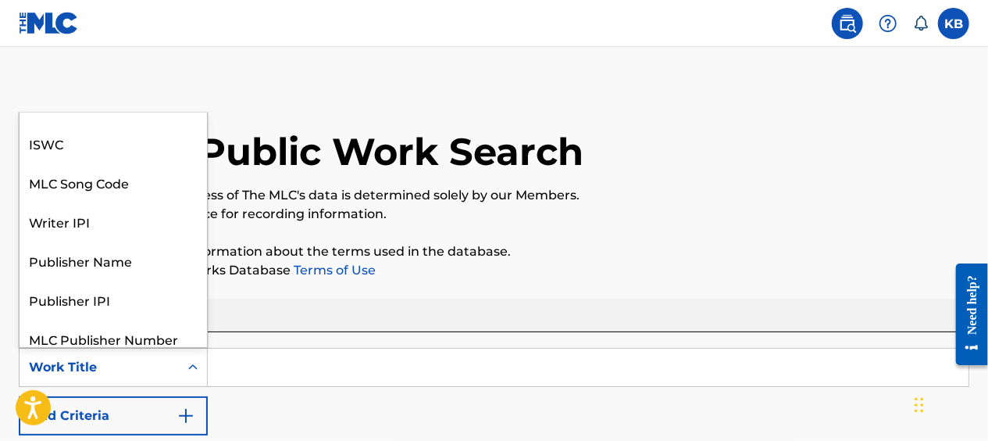
scroll to position [27, 0]
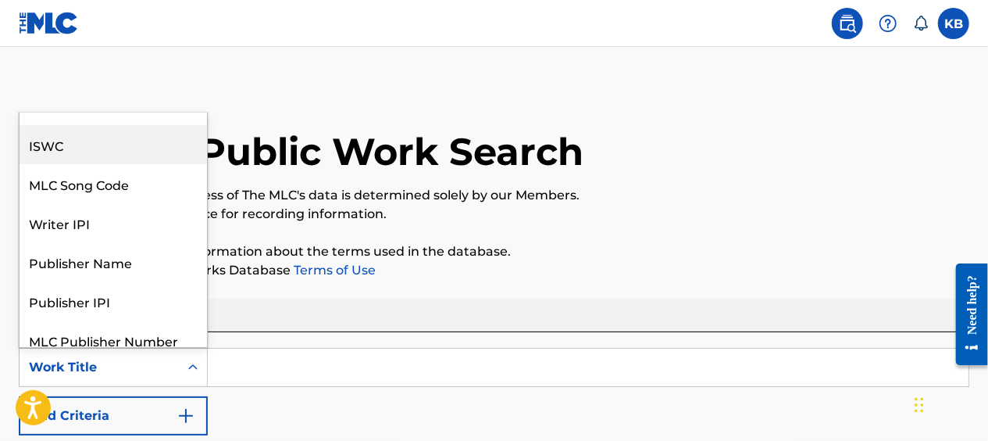
click at [42, 148] on div "ISWC" at bounding box center [114, 144] width 188 height 39
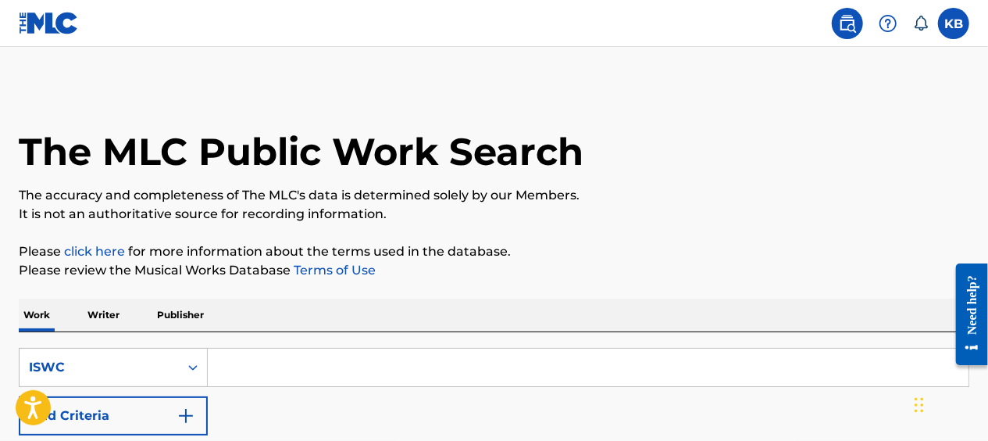
click at [244, 364] on input "Search Form" at bounding box center [588, 367] width 761 height 38
click at [223, 365] on input "Search Form" at bounding box center [588, 367] width 761 height 38
paste input "T-330.797.565-7"
type input "T-330.797.565-7"
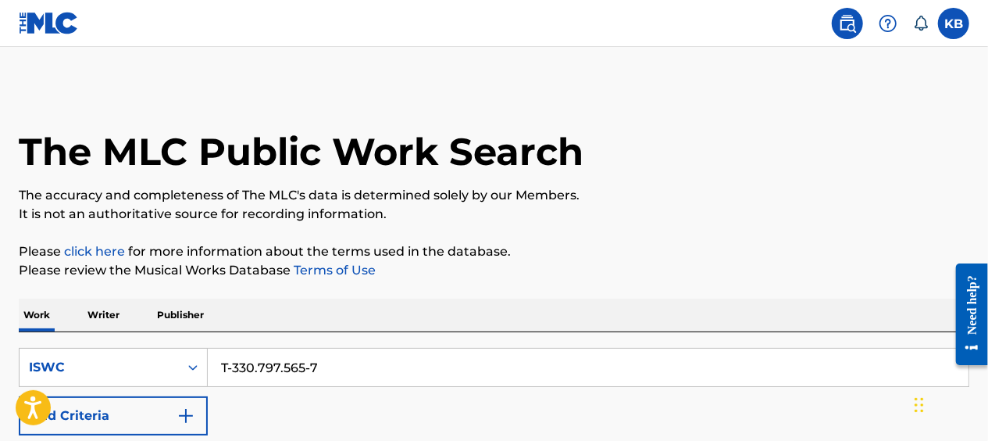
click at [336, 422] on div "SearchWithCriteria4b89e059-4991-4b48-9e72-66d29b7d44ab ISWC T-330.797.565-7 Add…" at bounding box center [494, 392] width 951 height 88
click at [184, 416] on img "Search Form" at bounding box center [186, 415] width 19 height 19
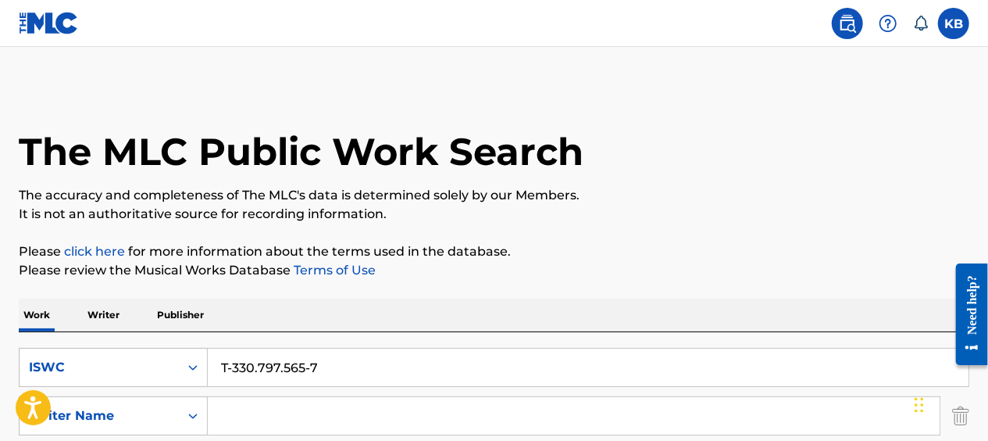
click at [242, 402] on input "Search Form" at bounding box center [574, 416] width 732 height 38
type input "Kent Georg Brosser"
drag, startPoint x: 988, startPoint y: 180, endPoint x: 993, endPoint y: 172, distance: 9.5
click at [988, 190] on html "Accessibility Screen-Reader Guide, Feedback, and Issue Reporting | New window K…" at bounding box center [494, 220] width 988 height 441
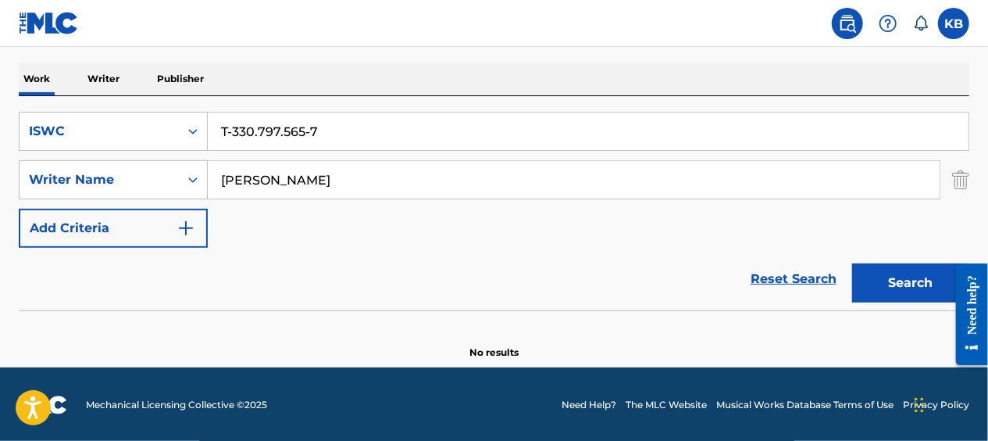
scroll to position [237, 0]
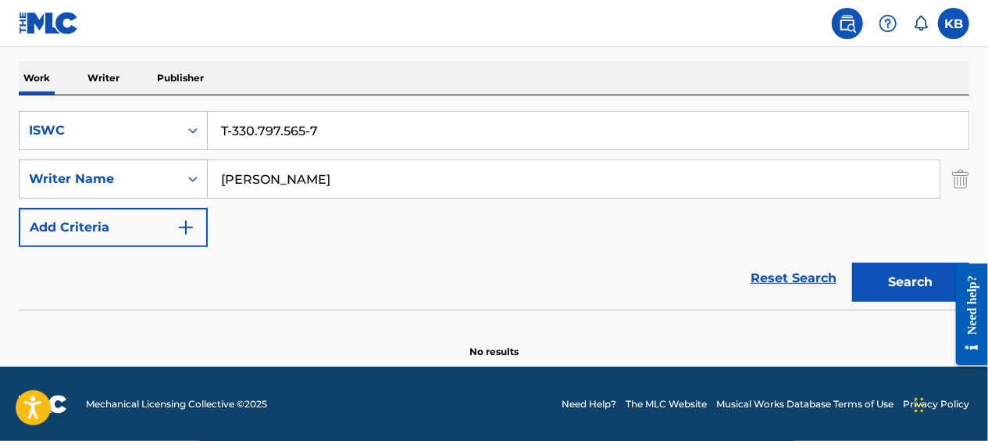
click at [184, 226] on img "Search Form" at bounding box center [186, 227] width 19 height 19
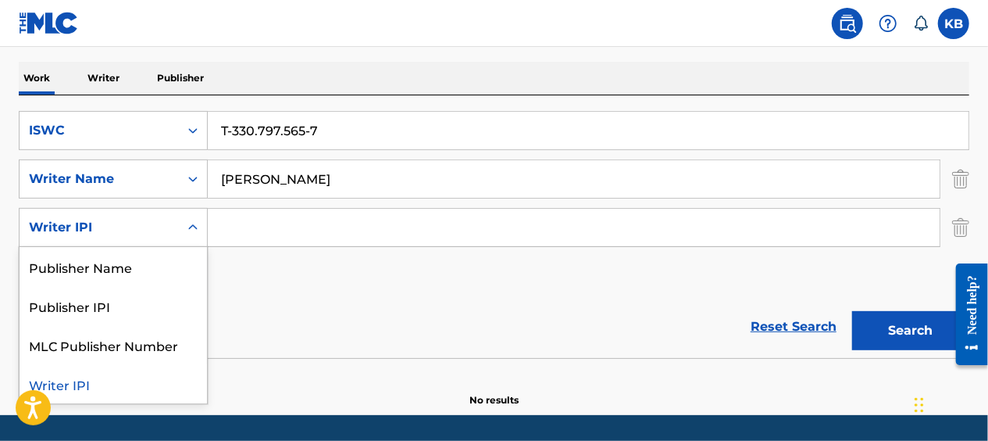
click at [192, 227] on icon "Search Form" at bounding box center [192, 226] width 9 height 5
click at [223, 227] on input "Search Form" at bounding box center [574, 228] width 732 height 38
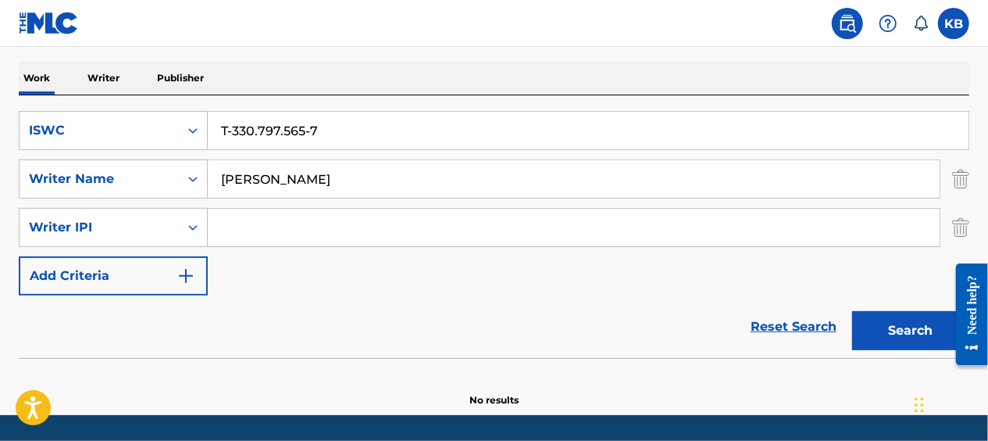
click at [225, 222] on input "Search Form" at bounding box center [574, 228] width 732 height 38
paste input "1216631873"
type input "1216631873"
click at [184, 273] on img "Search Form" at bounding box center [186, 275] width 19 height 19
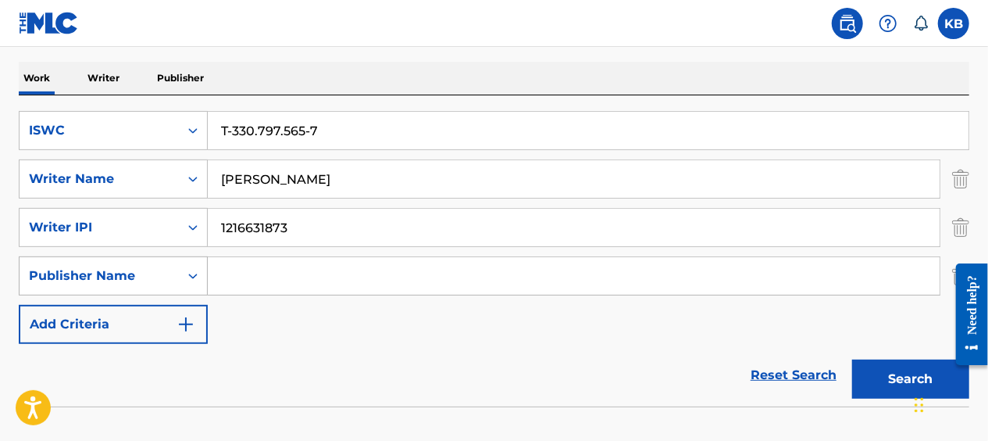
click at [192, 277] on icon "Search Form" at bounding box center [193, 276] width 16 height 16
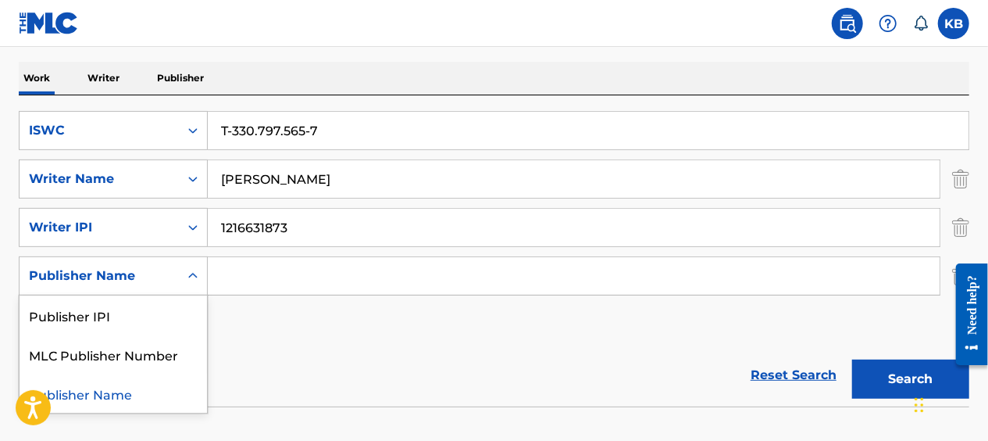
click at [108, 389] on div "Publisher Name" at bounding box center [114, 392] width 188 height 39
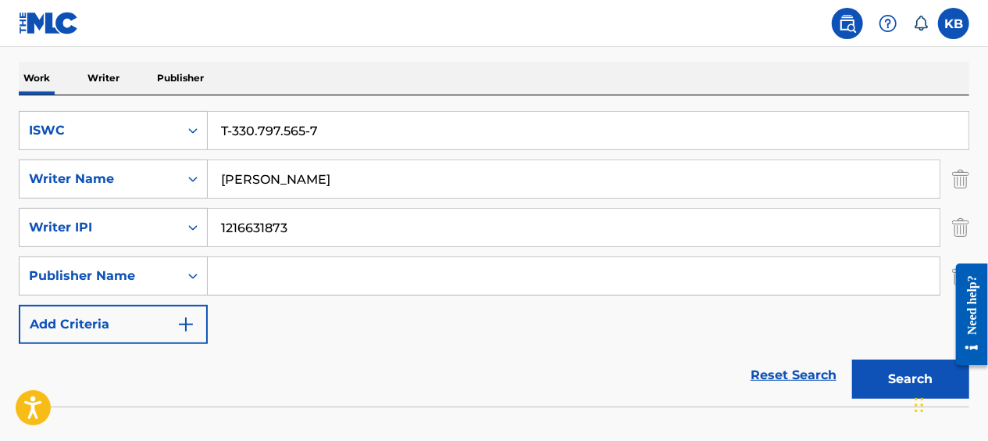
click at [223, 280] on input "Search Form" at bounding box center [574, 276] width 732 height 38
type input "Kent Georg Brosser"
click at [895, 375] on button "Search" at bounding box center [910, 378] width 117 height 39
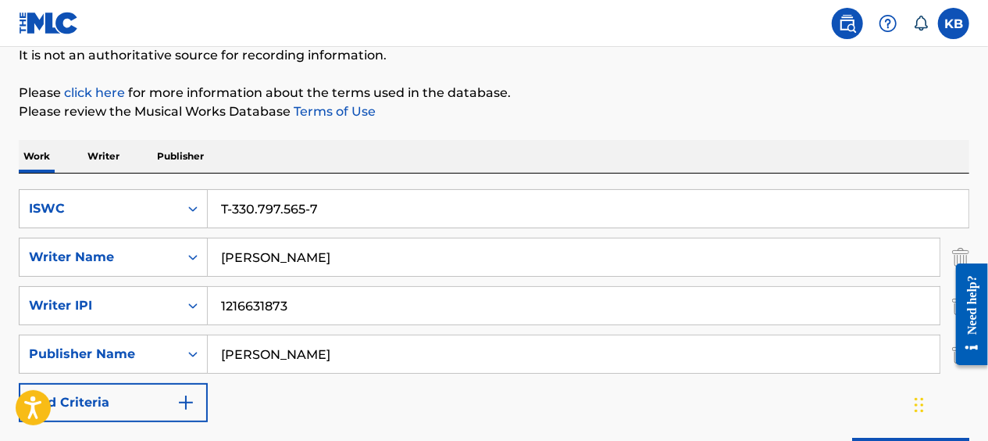
scroll to position [159, 0]
click at [103, 152] on p "Writer" at bounding box center [103, 155] width 41 height 33
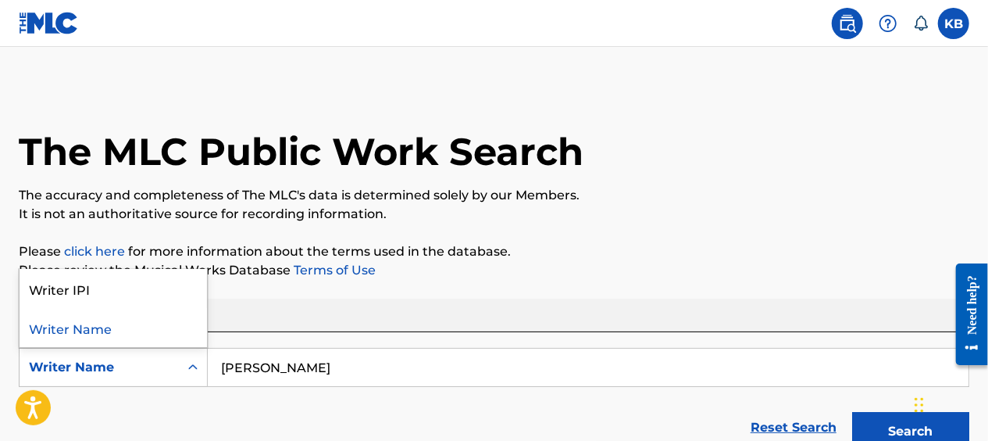
click at [195, 363] on icon "Search Form" at bounding box center [193, 367] width 16 height 16
click at [195, 364] on icon "Search Form" at bounding box center [193, 367] width 16 height 16
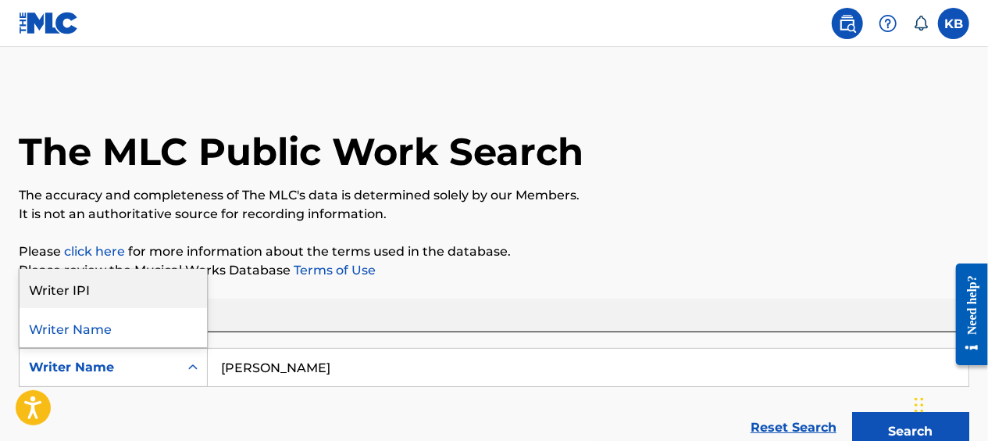
click at [161, 291] on div "Writer IPI" at bounding box center [114, 288] width 188 height 39
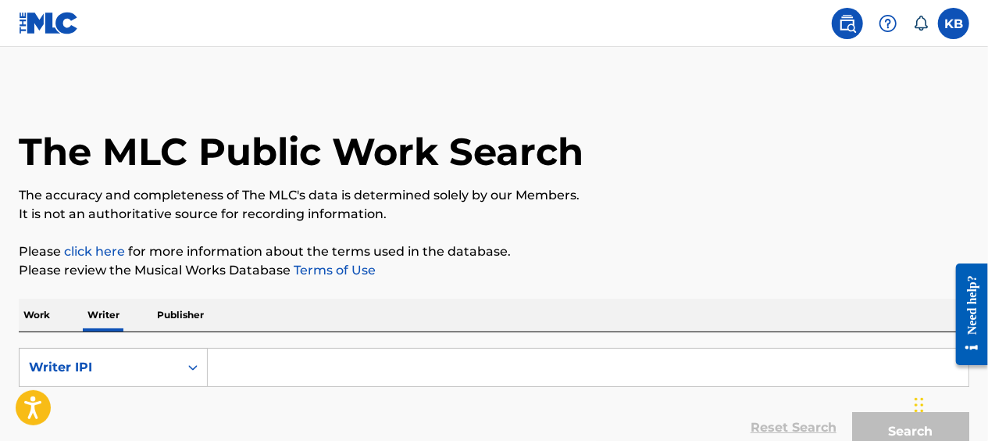
click at [61, 309] on div "Work Writer Publisher" at bounding box center [494, 314] width 951 height 33
click at [45, 307] on p "Work" at bounding box center [37, 314] width 36 height 33
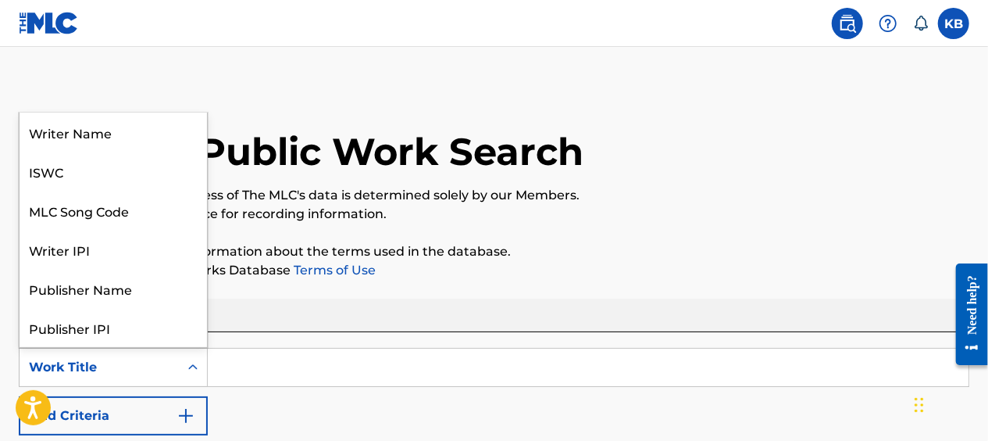
click at [191, 366] on icon "Search Form" at bounding box center [192, 366] width 9 height 5
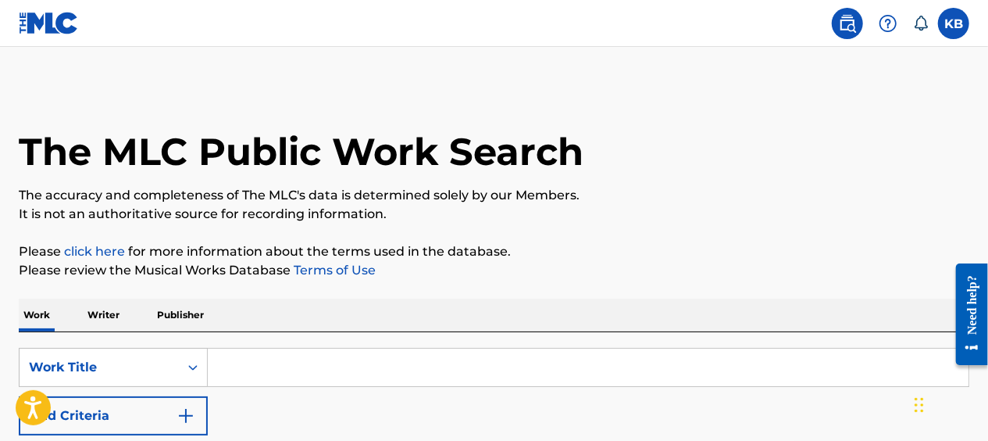
click at [731, 219] on p "It is not an authoritative source for recording information." at bounding box center [494, 214] width 951 height 19
click at [698, 148] on div "The MLC Public Work Search" at bounding box center [494, 143] width 951 height 114
drag, startPoint x: 698, startPoint y: 148, endPoint x: 641, endPoint y: 73, distance: 94.2
click at [641, 73] on main "The MLC Public Work Search The accuracy and completeness of The MLC's data is d…" at bounding box center [494, 301] width 988 height 508
